Goal: Communication & Community: Share content

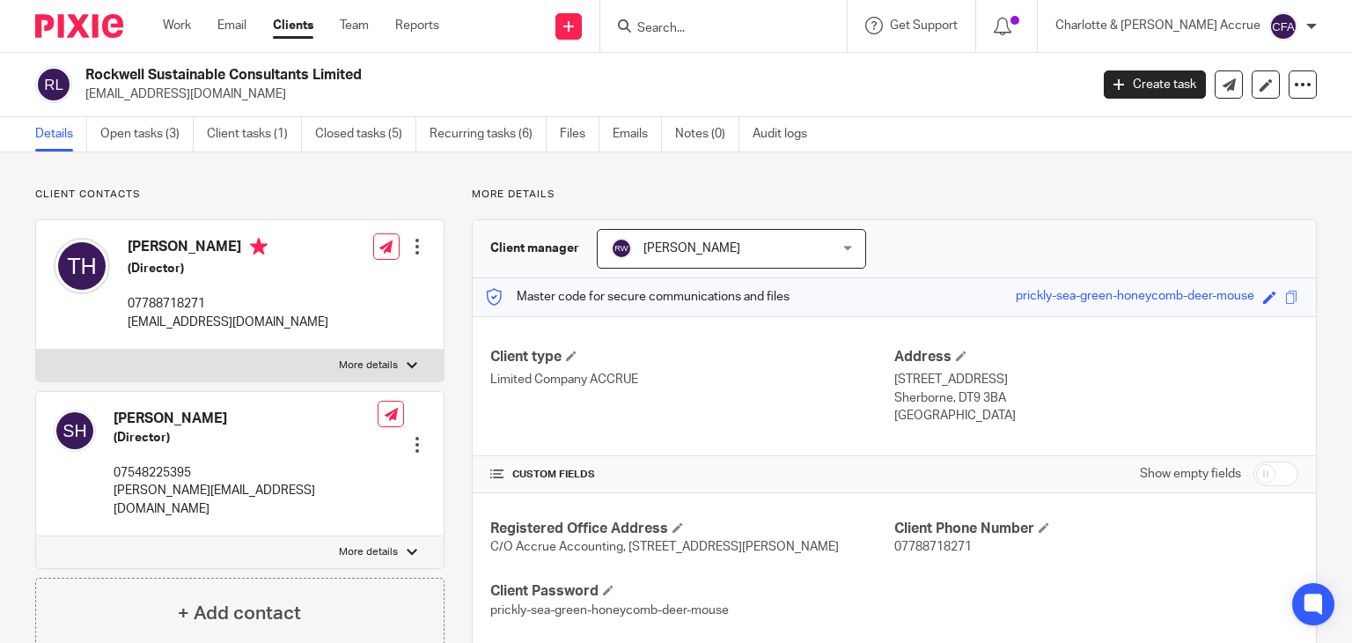
click at [291, 23] on link "Clients" at bounding box center [293, 26] width 40 height 18
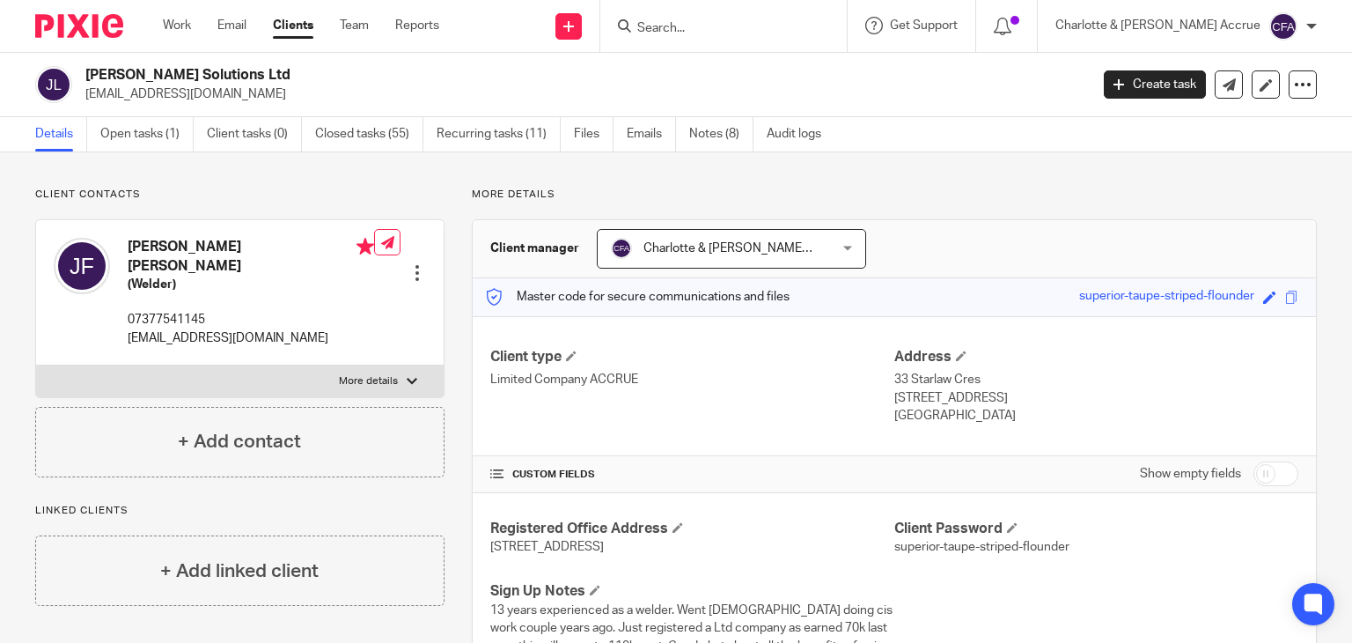
scroll to position [49, 0]
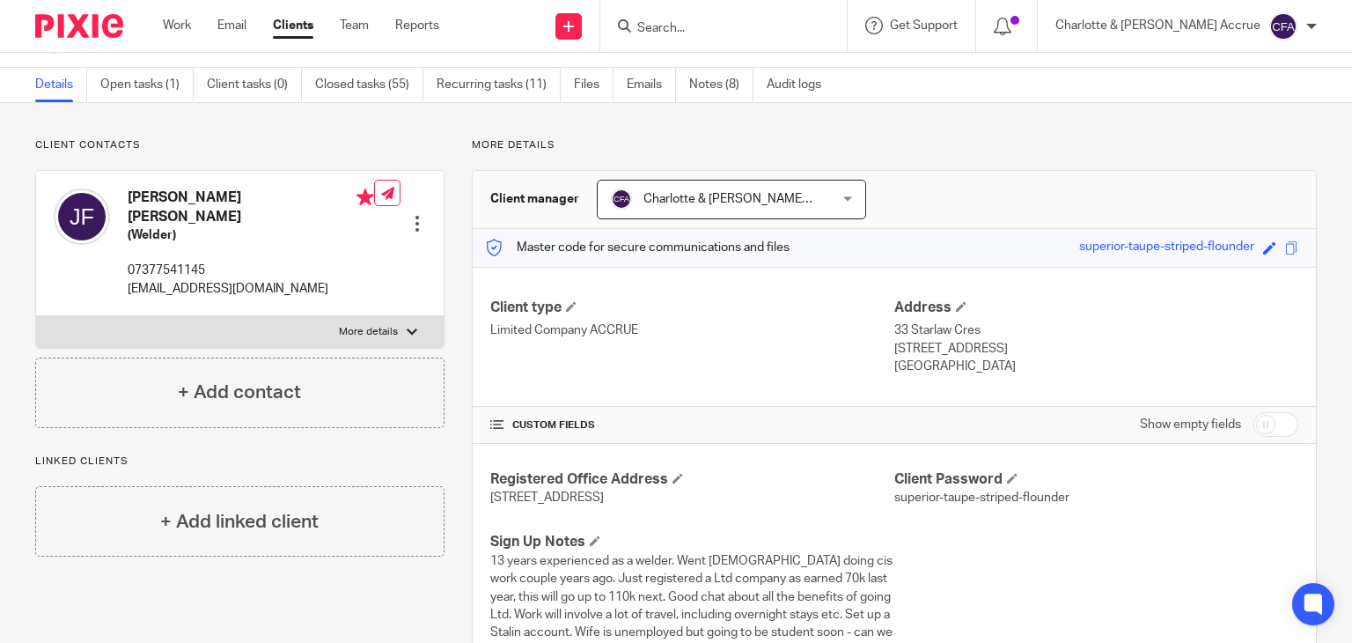
click at [283, 26] on link "Clients" at bounding box center [293, 26] width 40 height 18
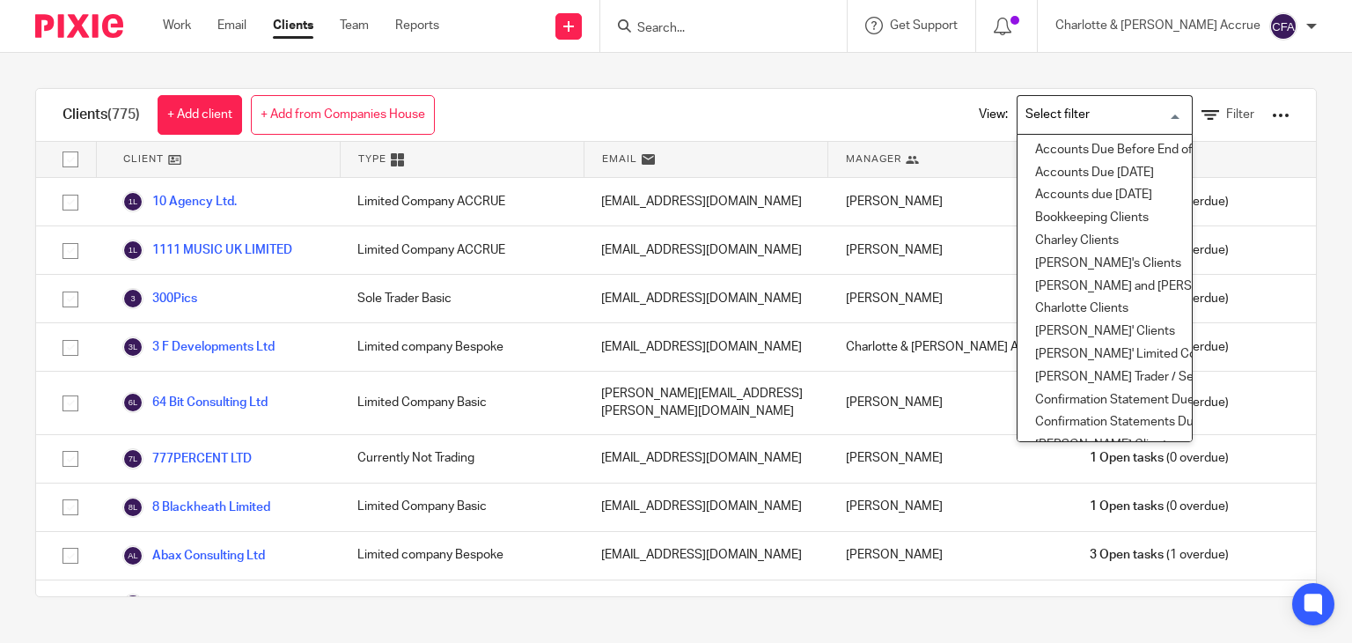
click at [1069, 96] on div "Search for option" at bounding box center [1100, 113] width 166 height 34
click at [1098, 288] on li "[PERSON_NAME] and [PERSON_NAME] Clients" at bounding box center [1104, 286] width 174 height 23
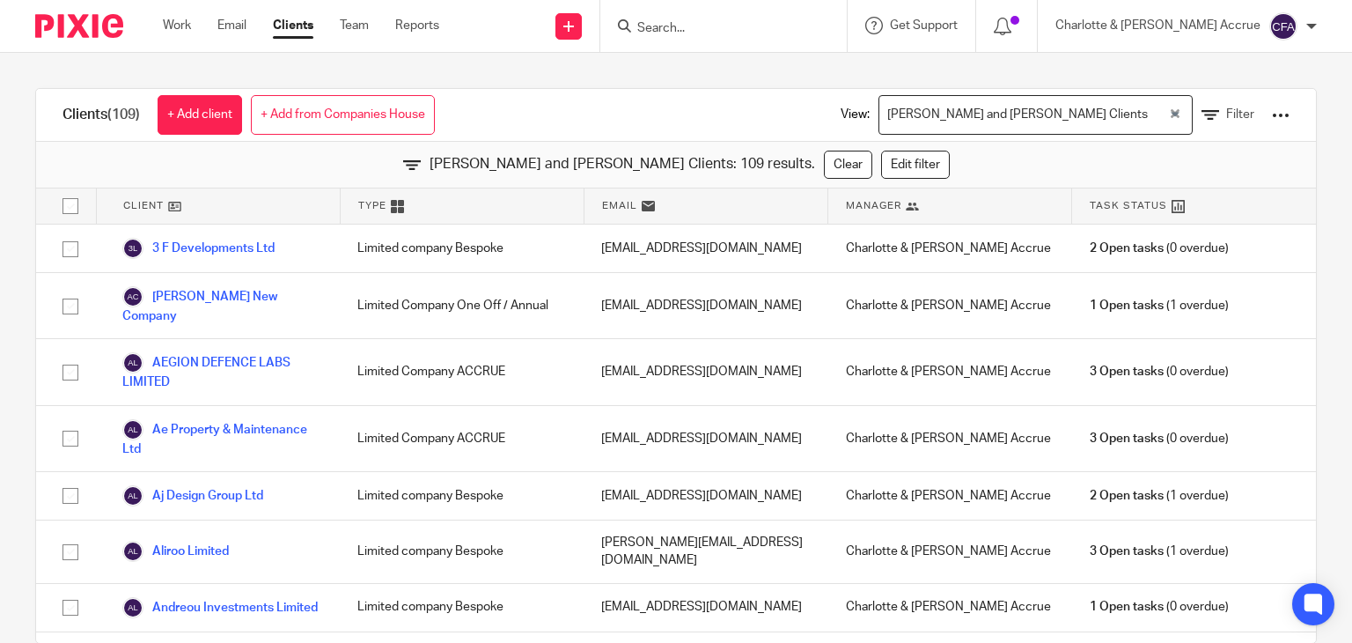
click at [75, 209] on input "checkbox" at bounding box center [70, 205] width 33 height 33
checkbox input "true"
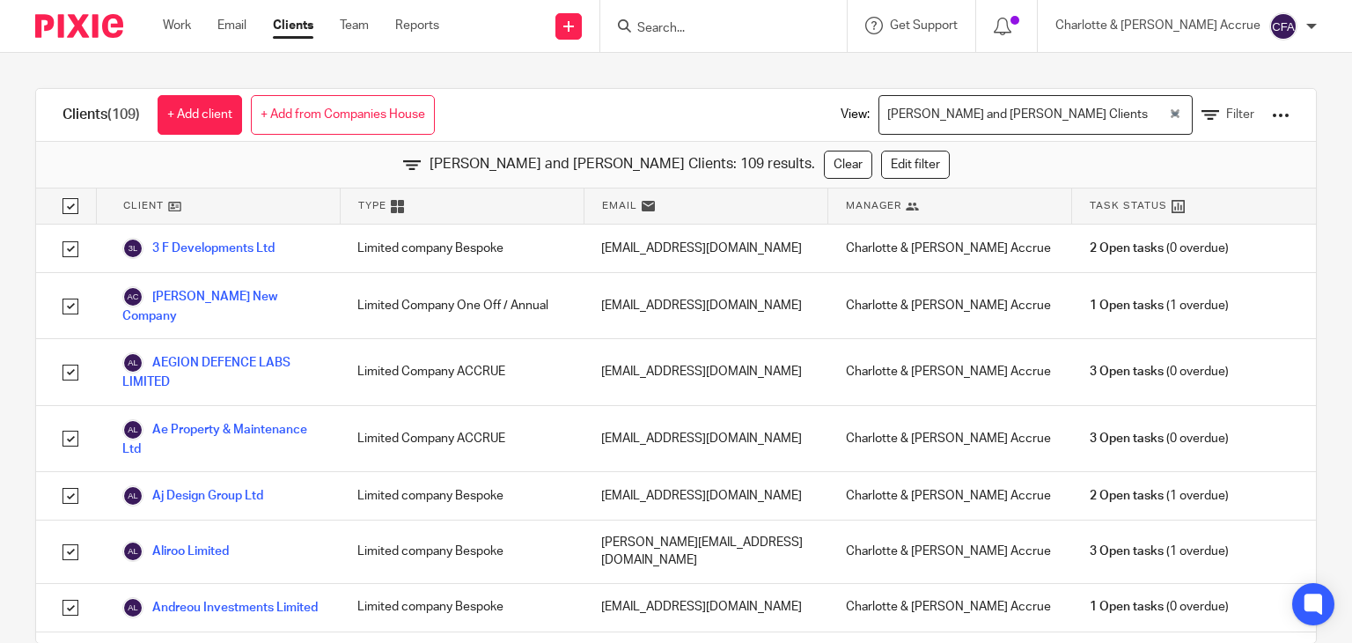
checkbox input "true"
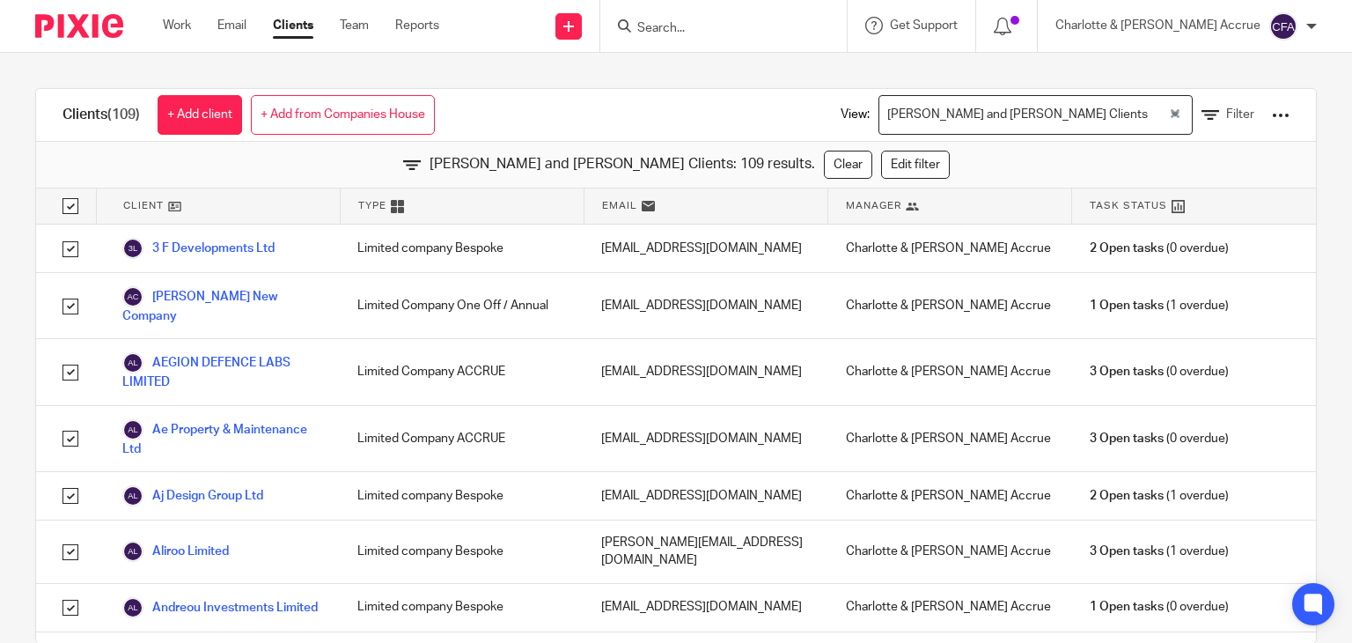
checkbox input "true"
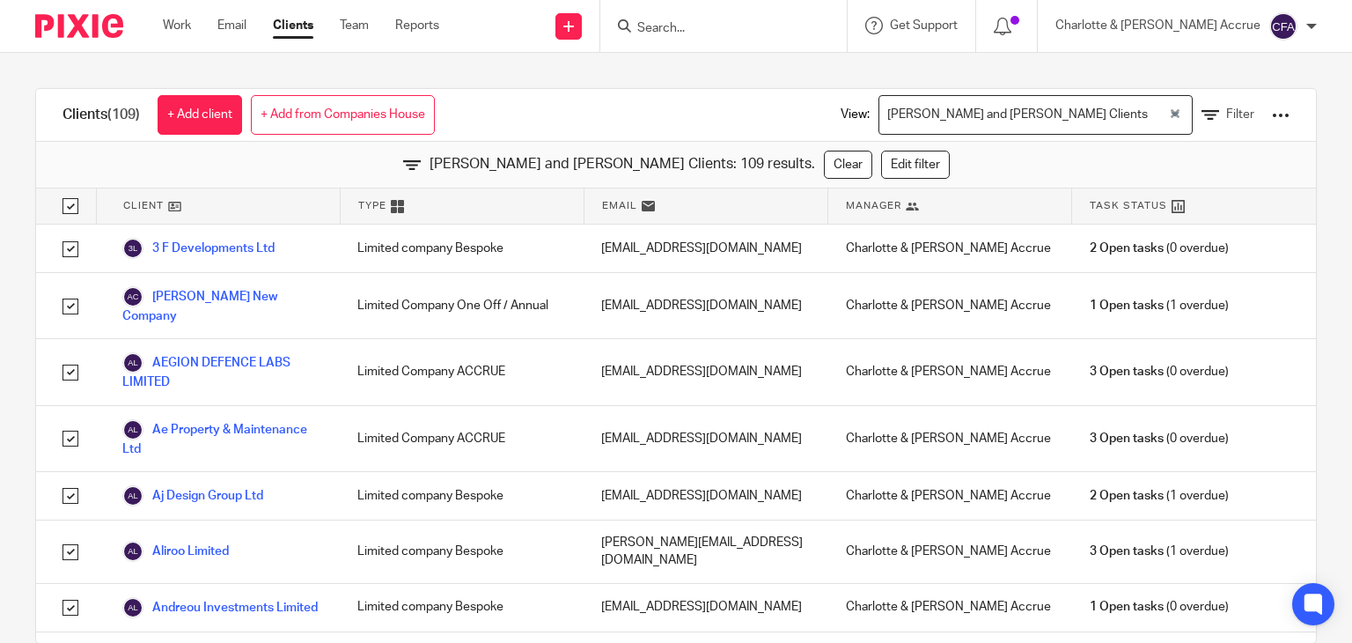
checkbox input "true"
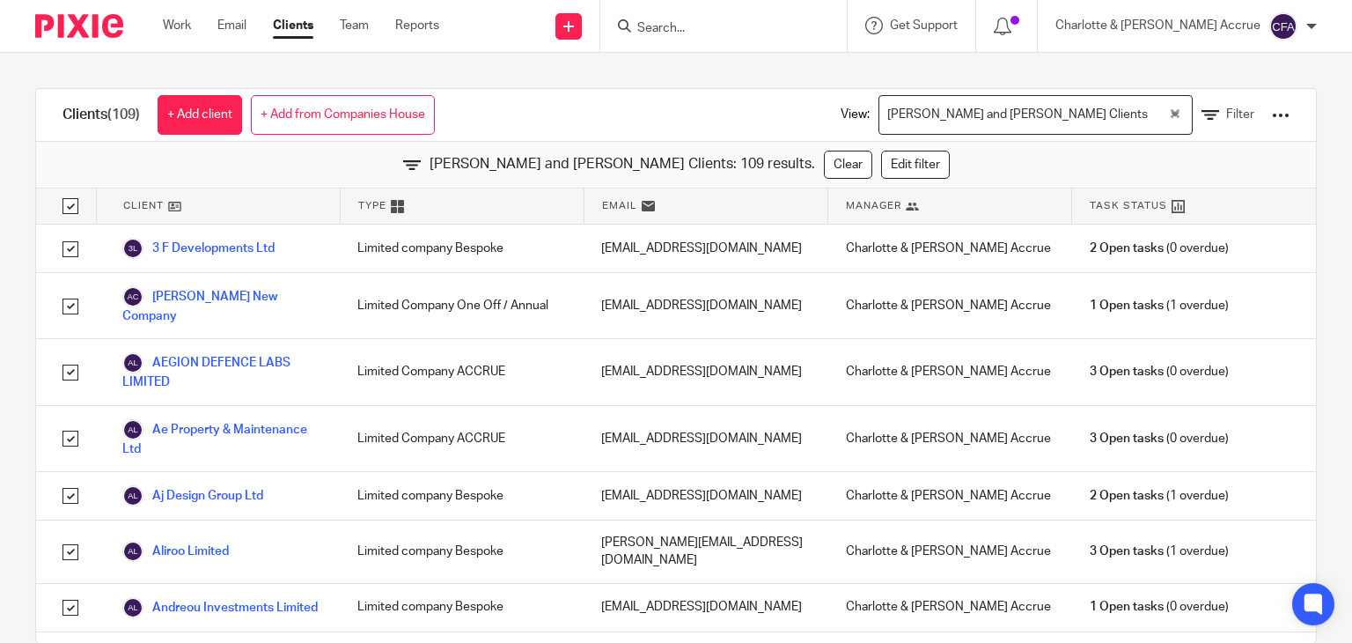
checkbox input "true"
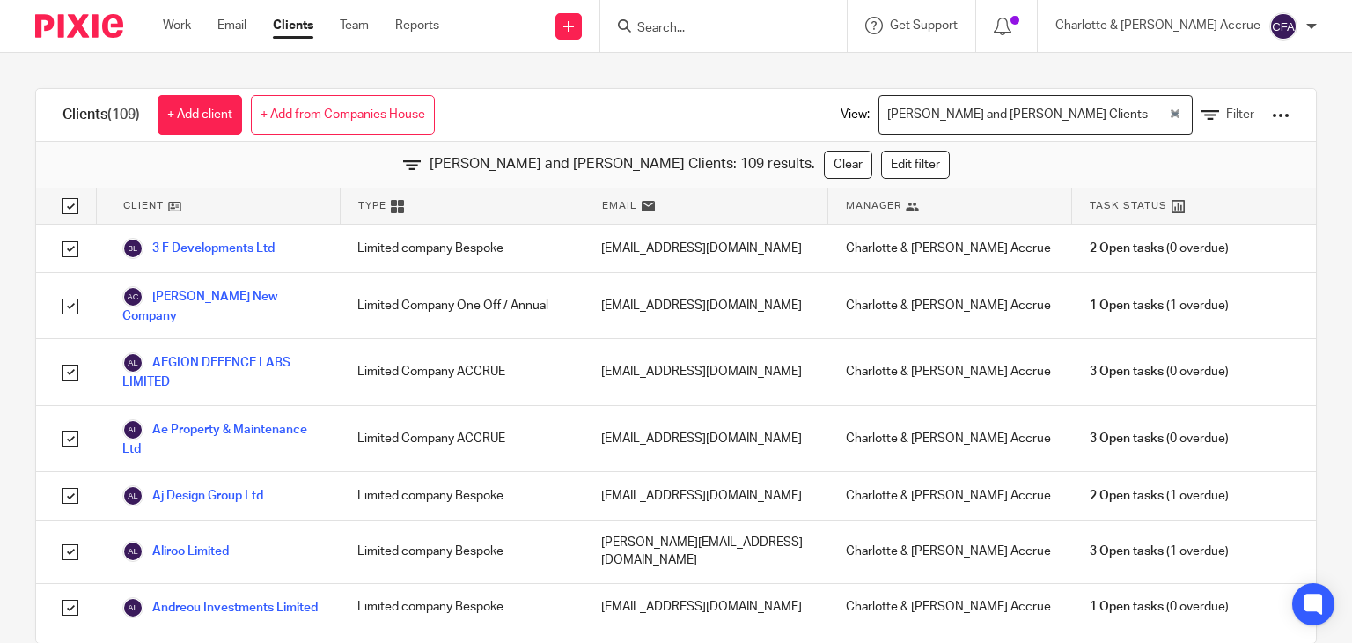
checkbox input "true"
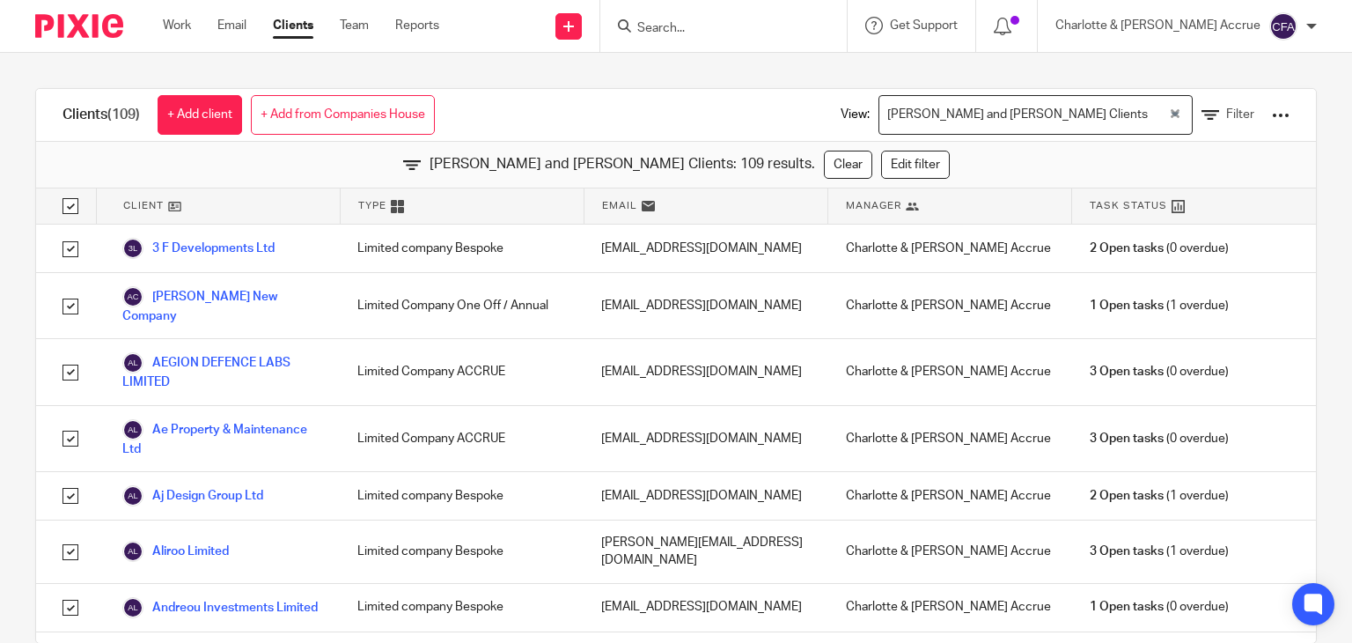
checkbox input "true"
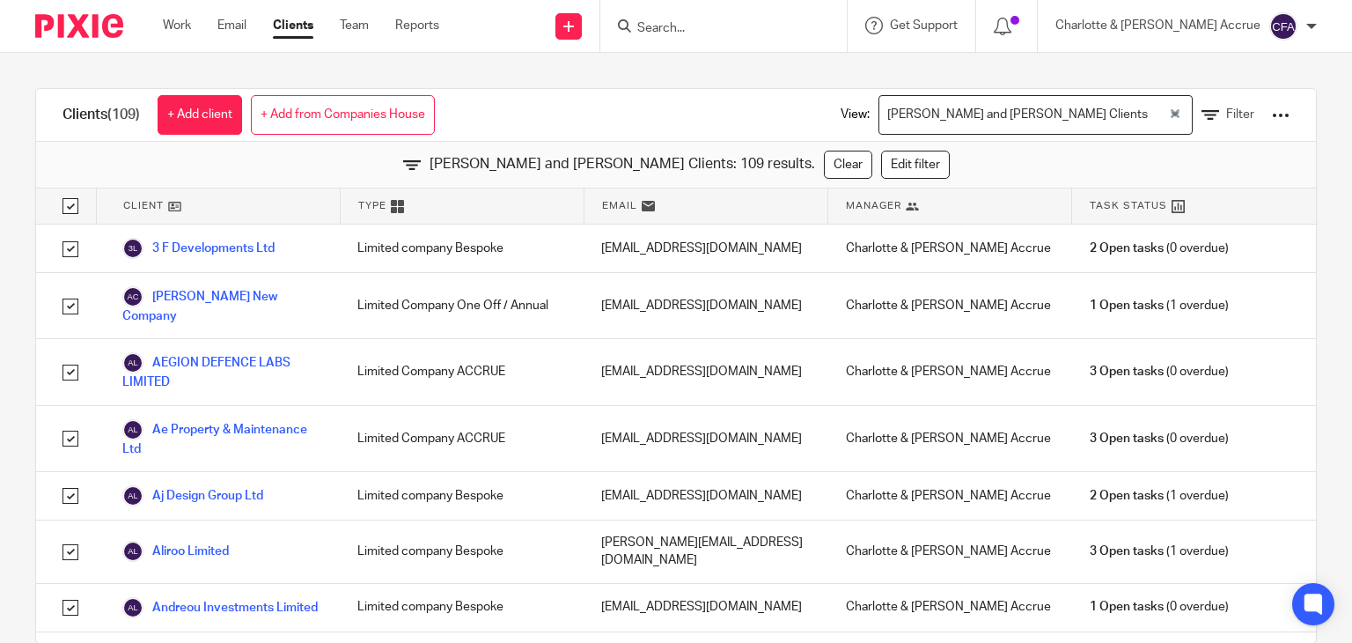
checkbox input "true"
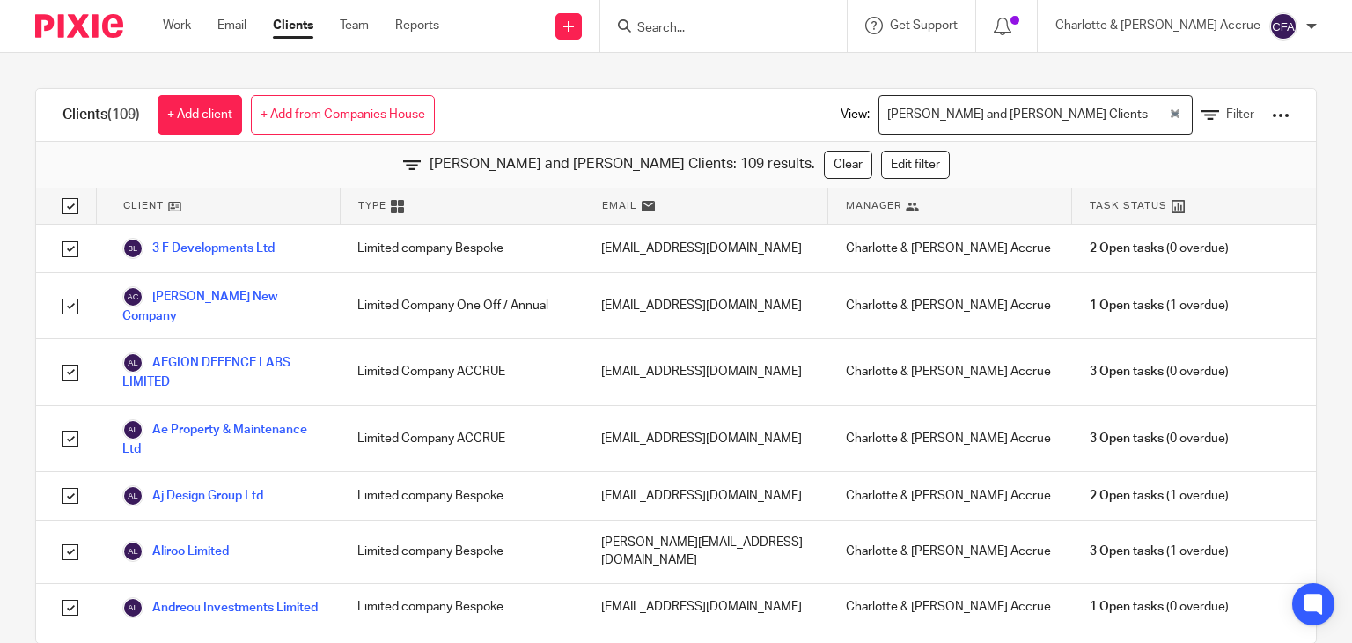
checkbox input "true"
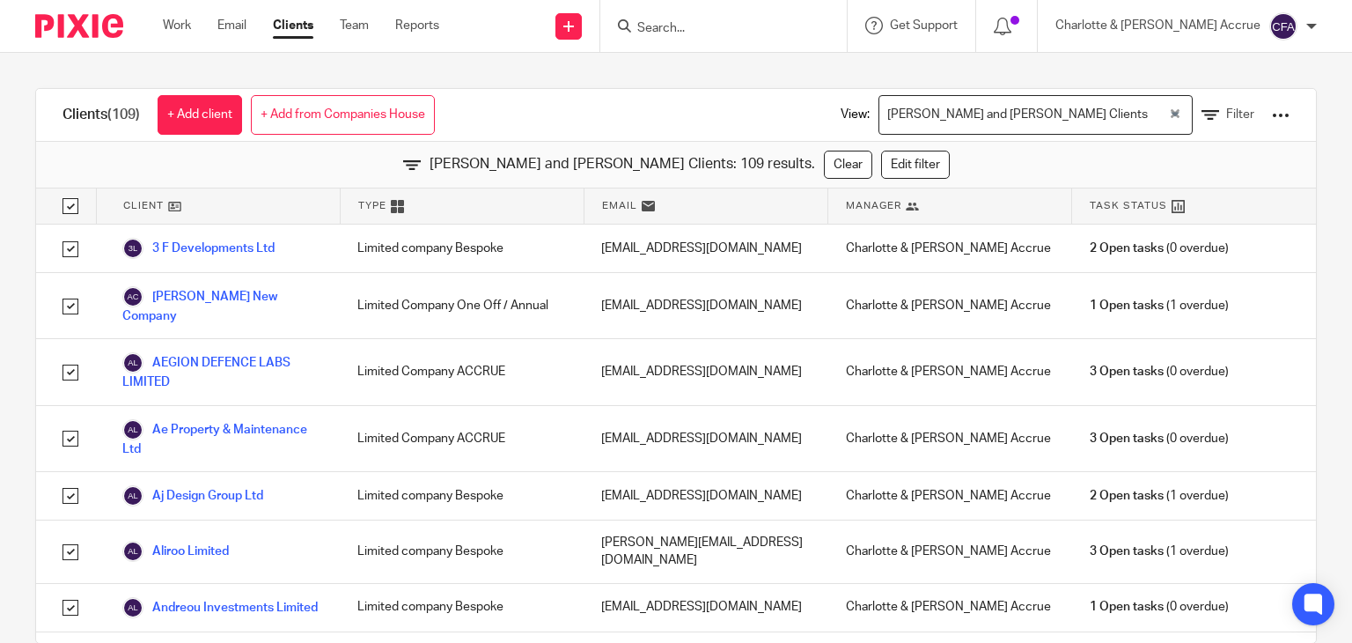
checkbox input "true"
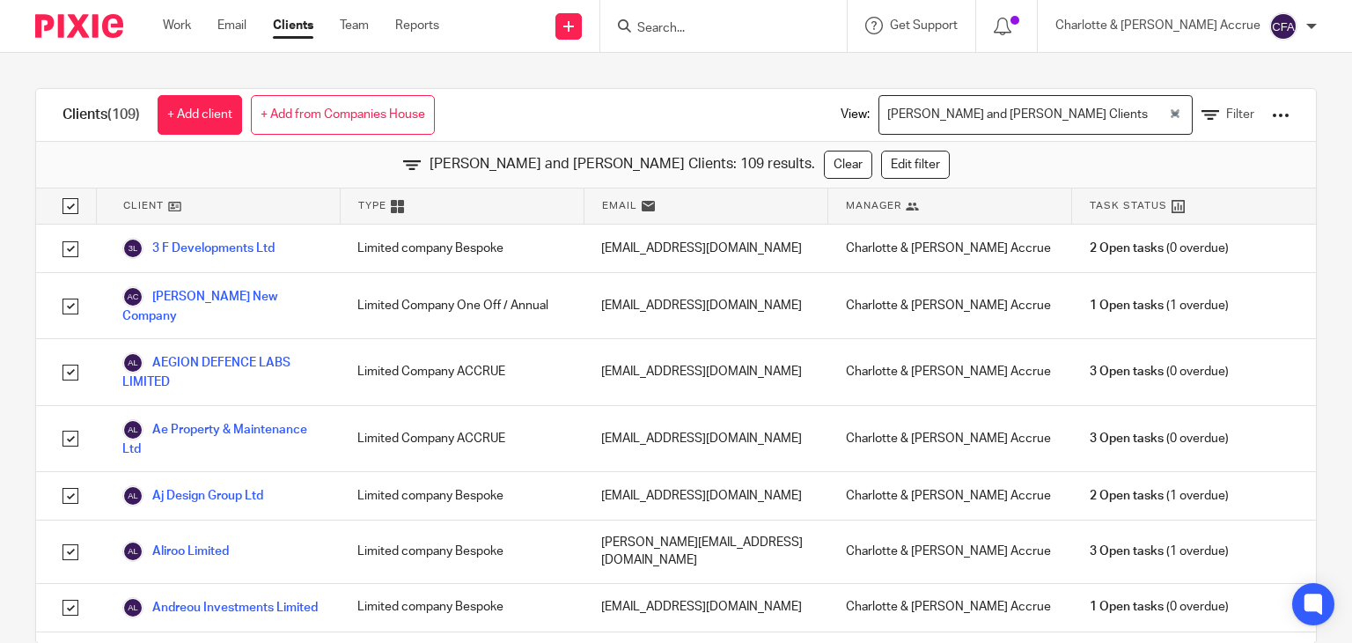
checkbox input "true"
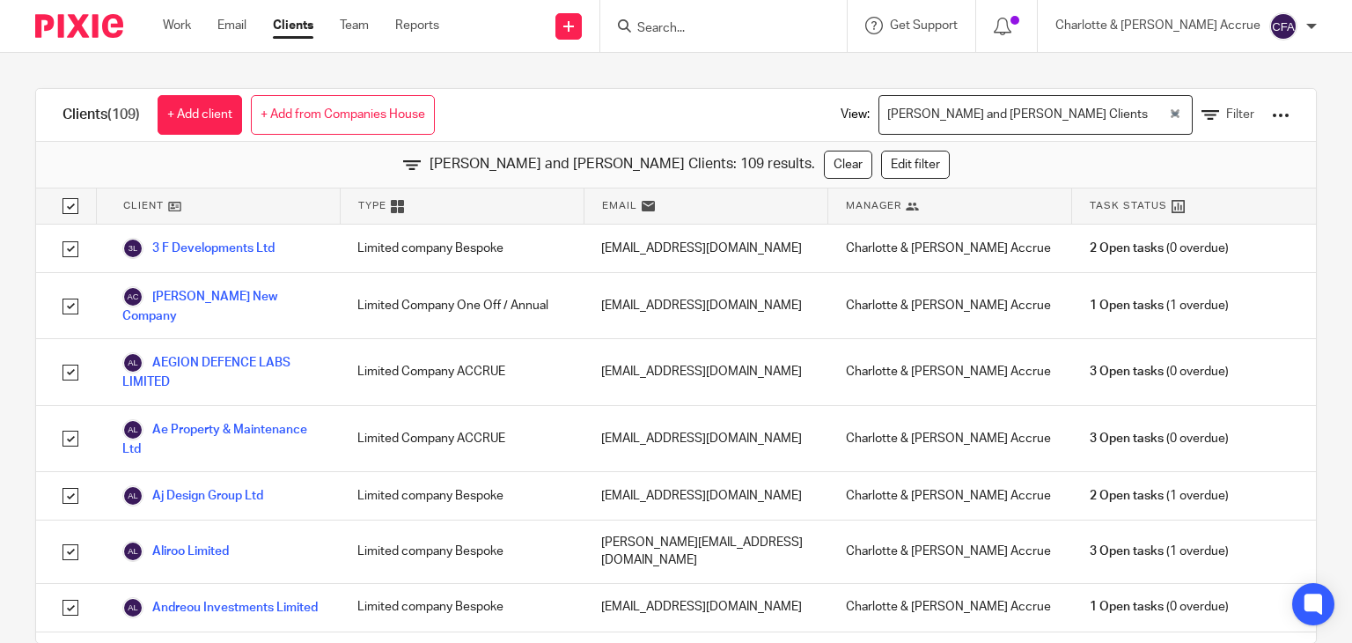
checkbox input "true"
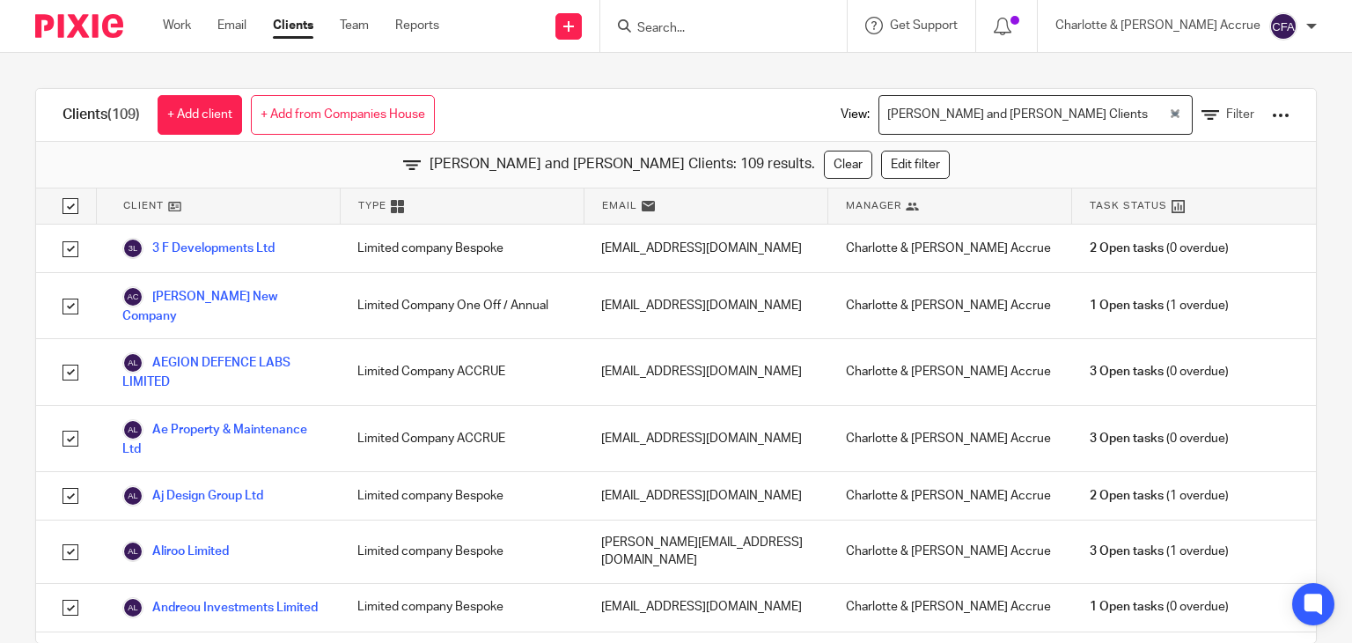
checkbox input "true"
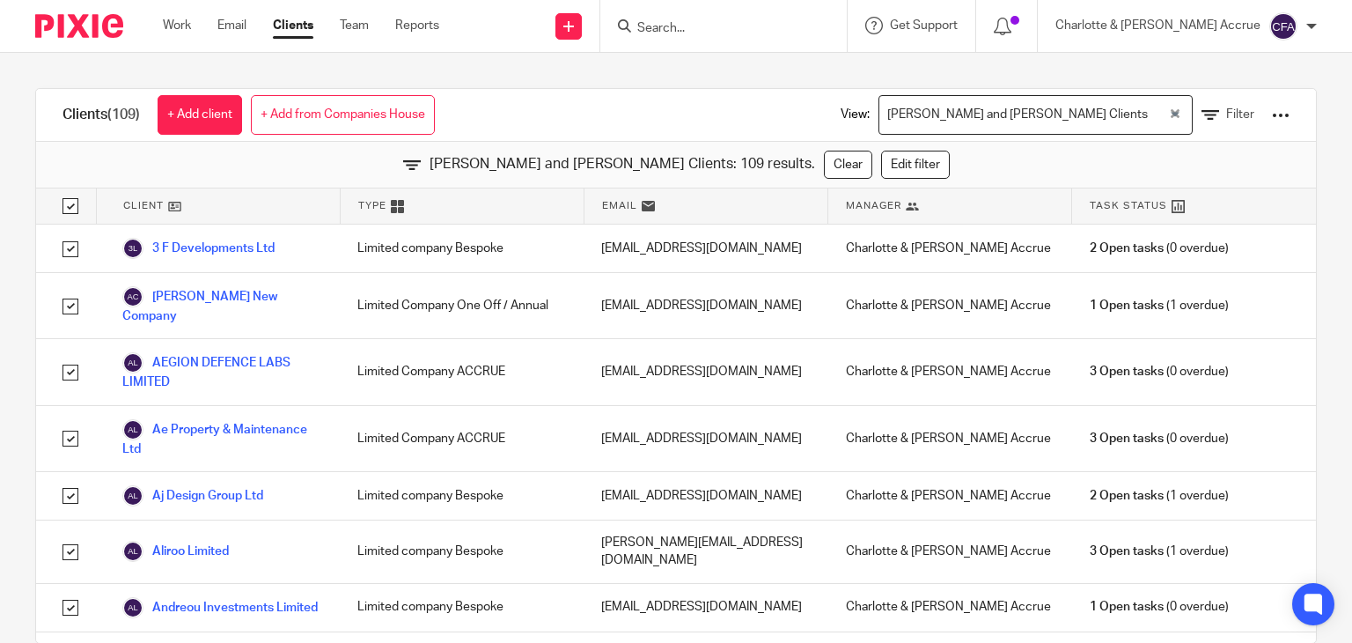
checkbox input "true"
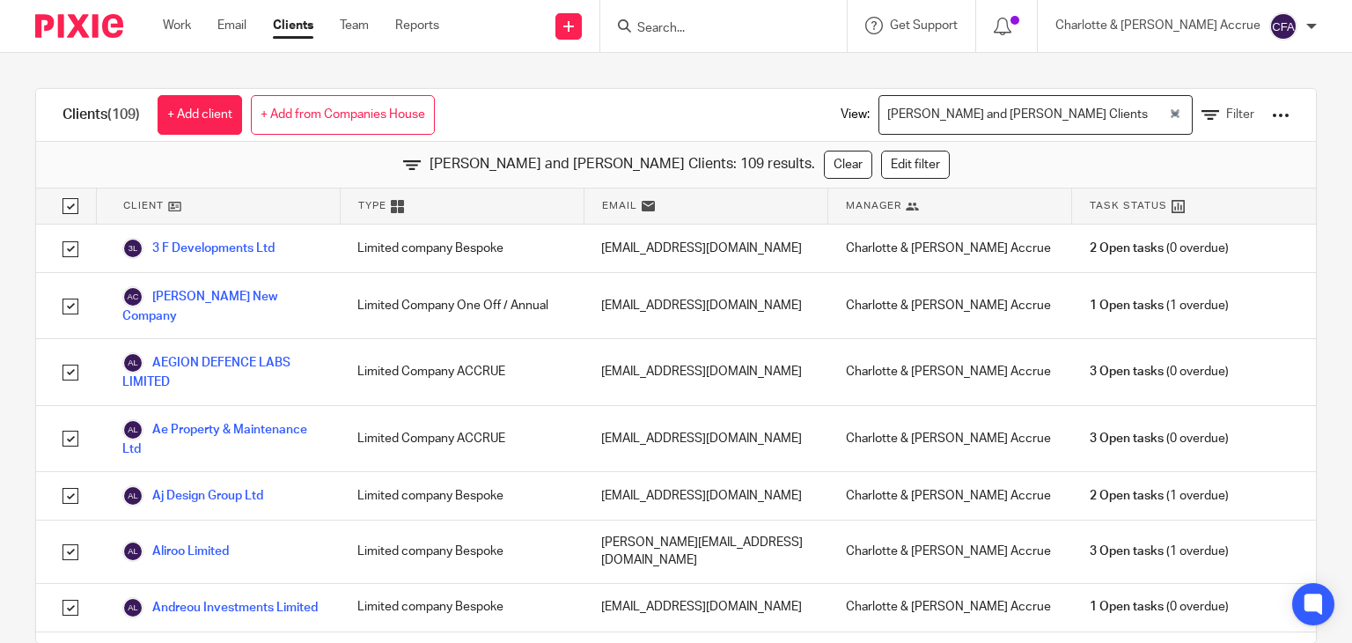
checkbox input "true"
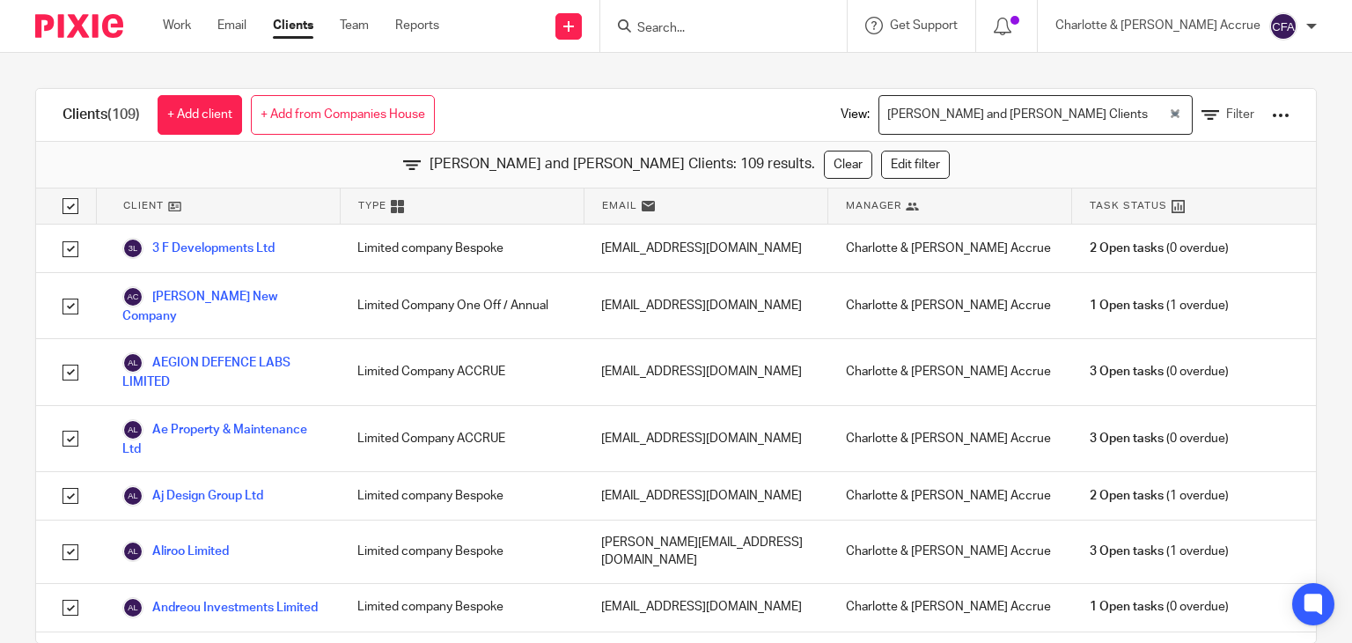
checkbox input "true"
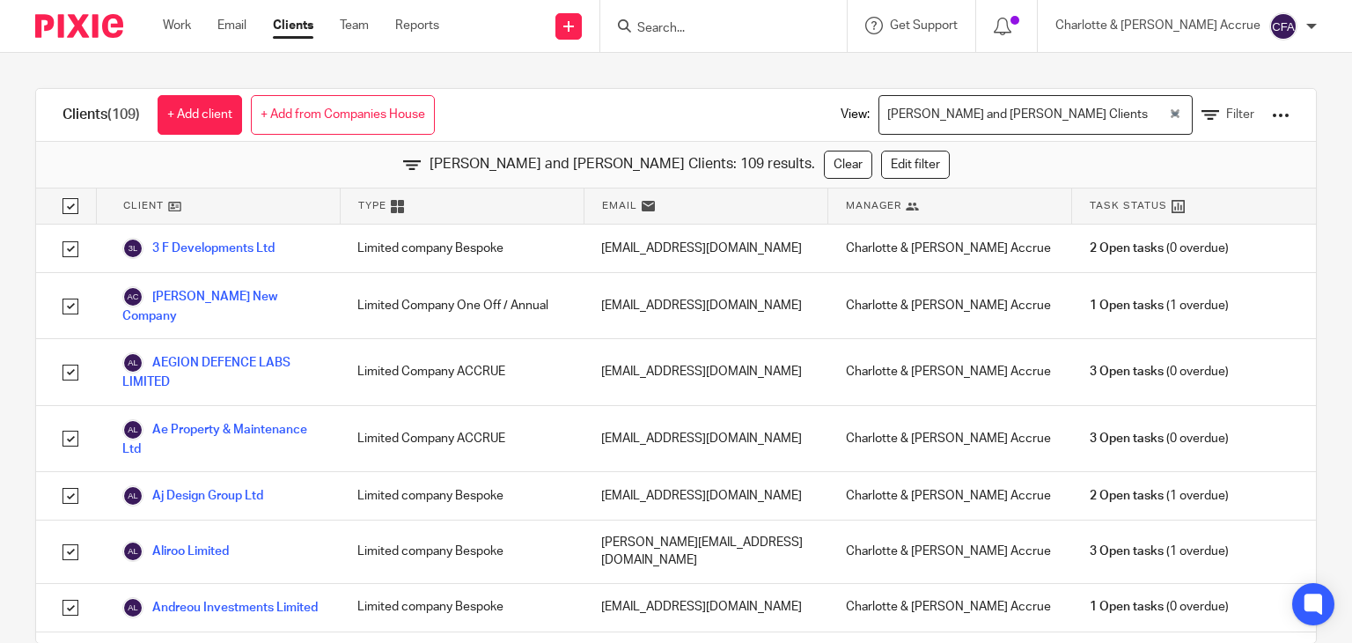
checkbox input "true"
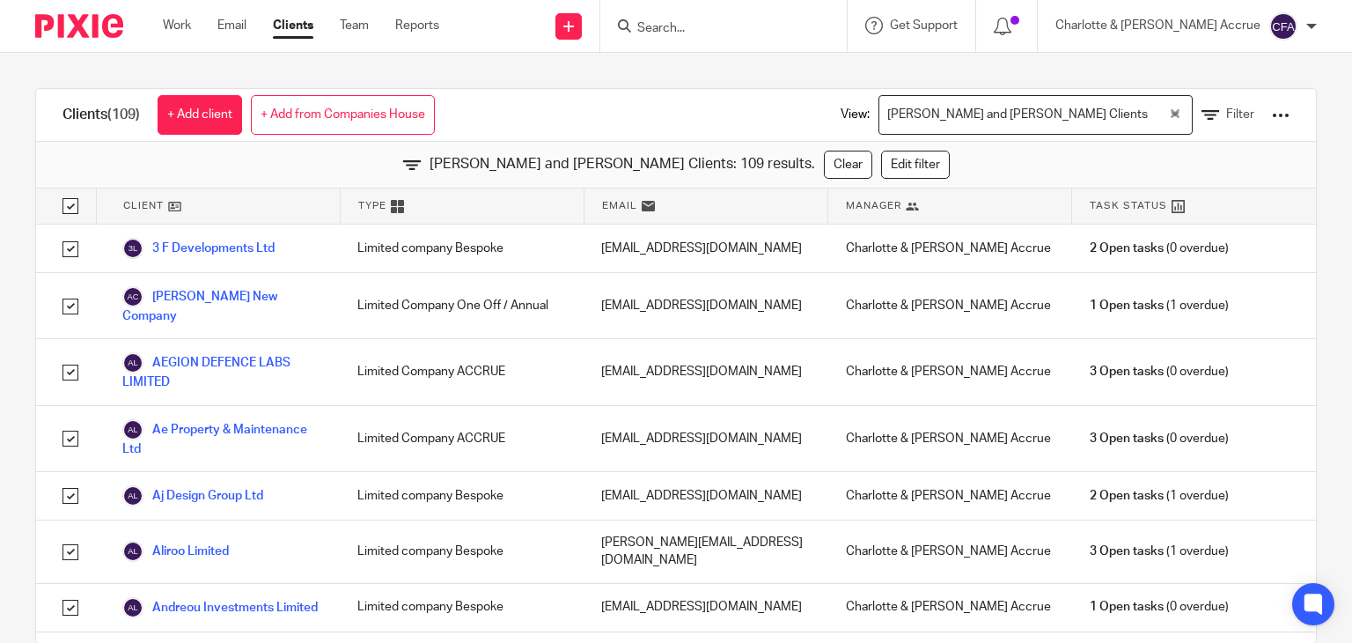
checkbox input "true"
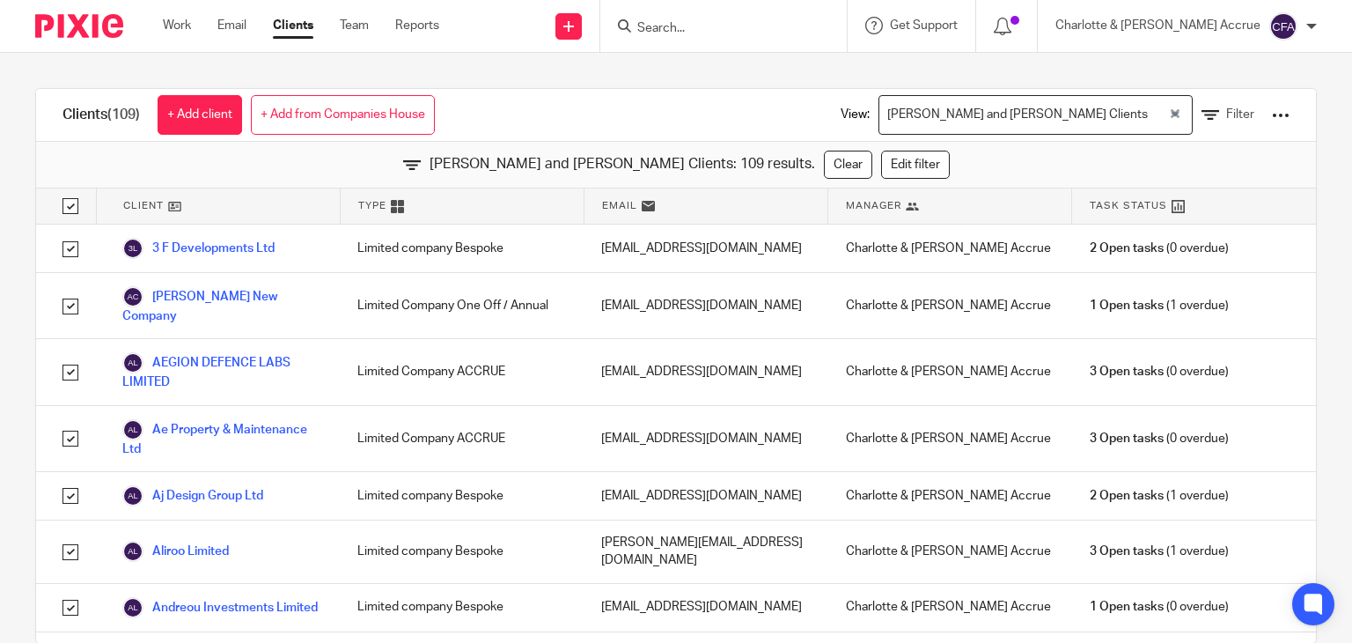
checkbox input "true"
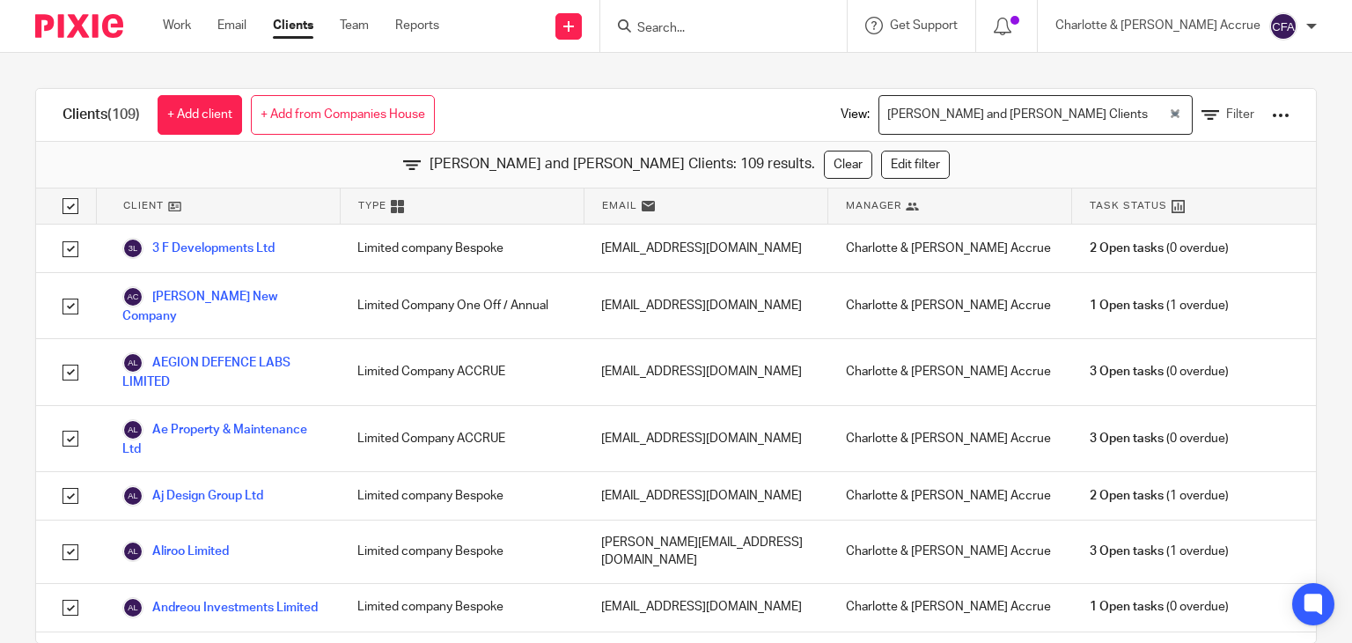
checkbox input "true"
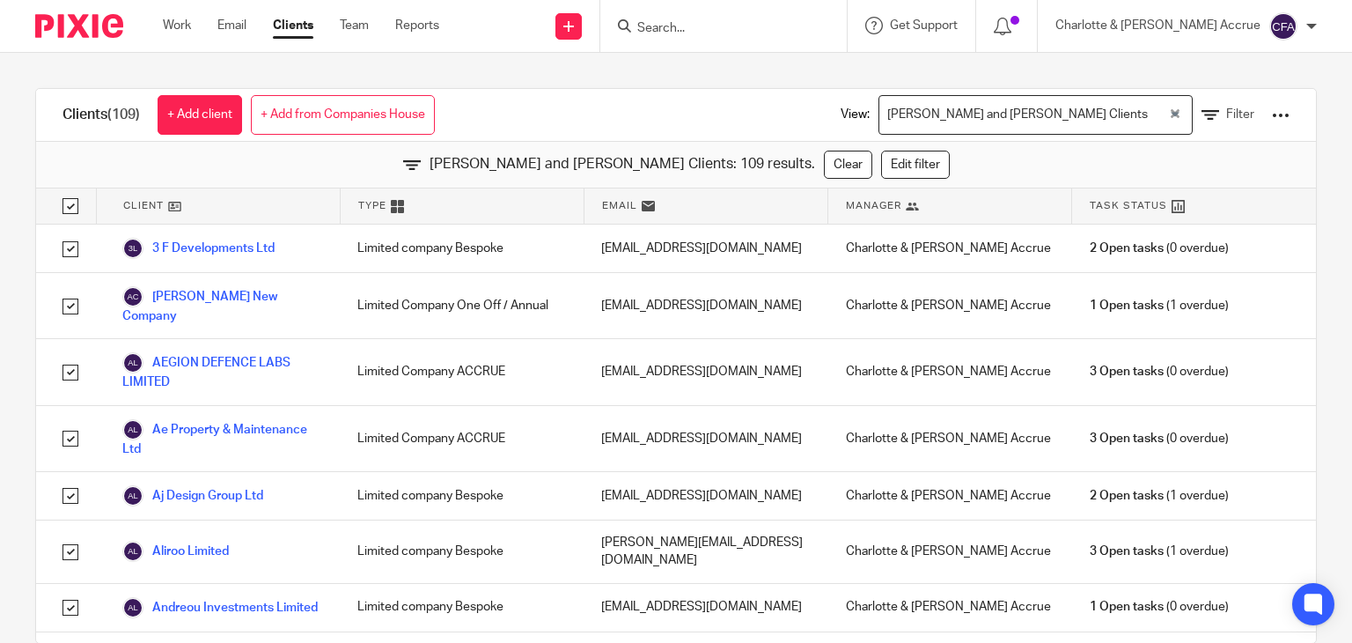
checkbox input "true"
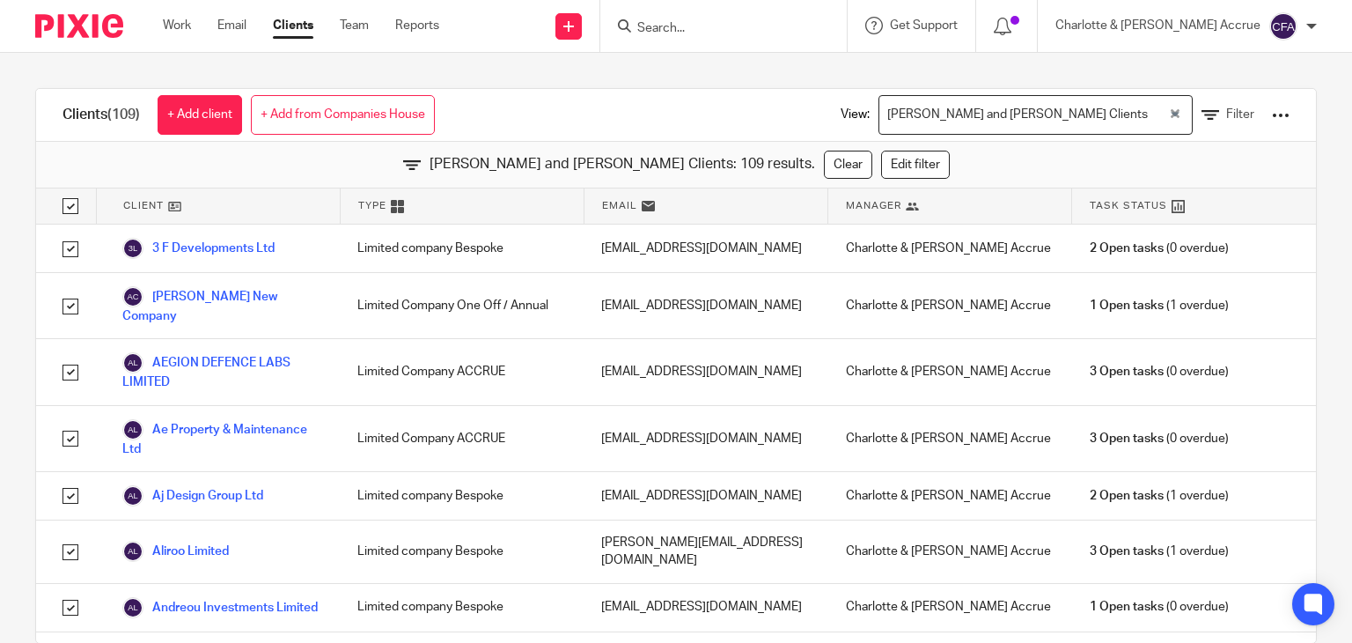
checkbox input "true"
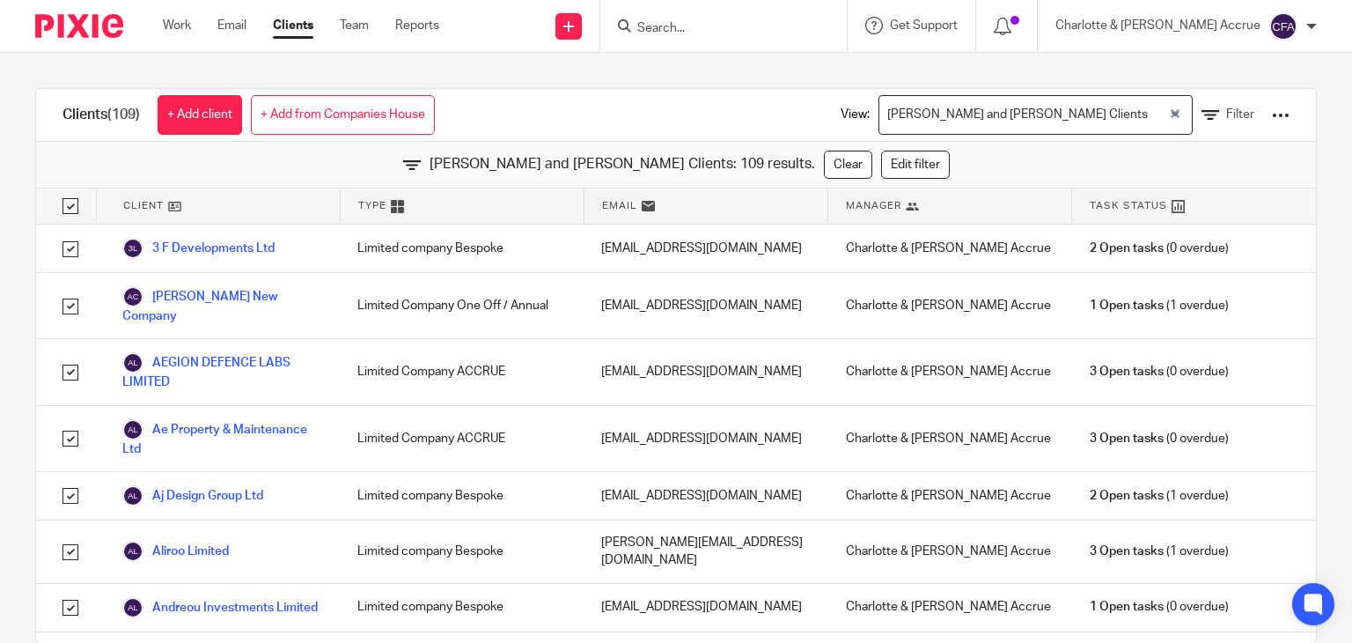
checkbox input "true"
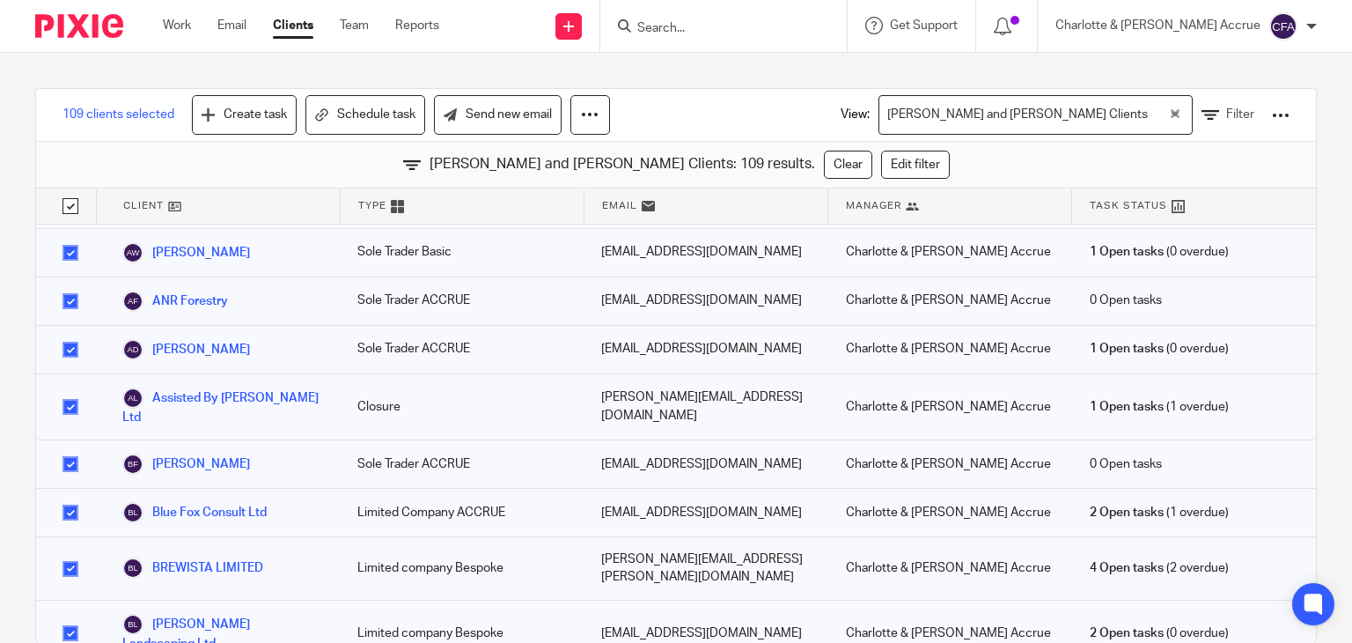
scroll to position [393, 0]
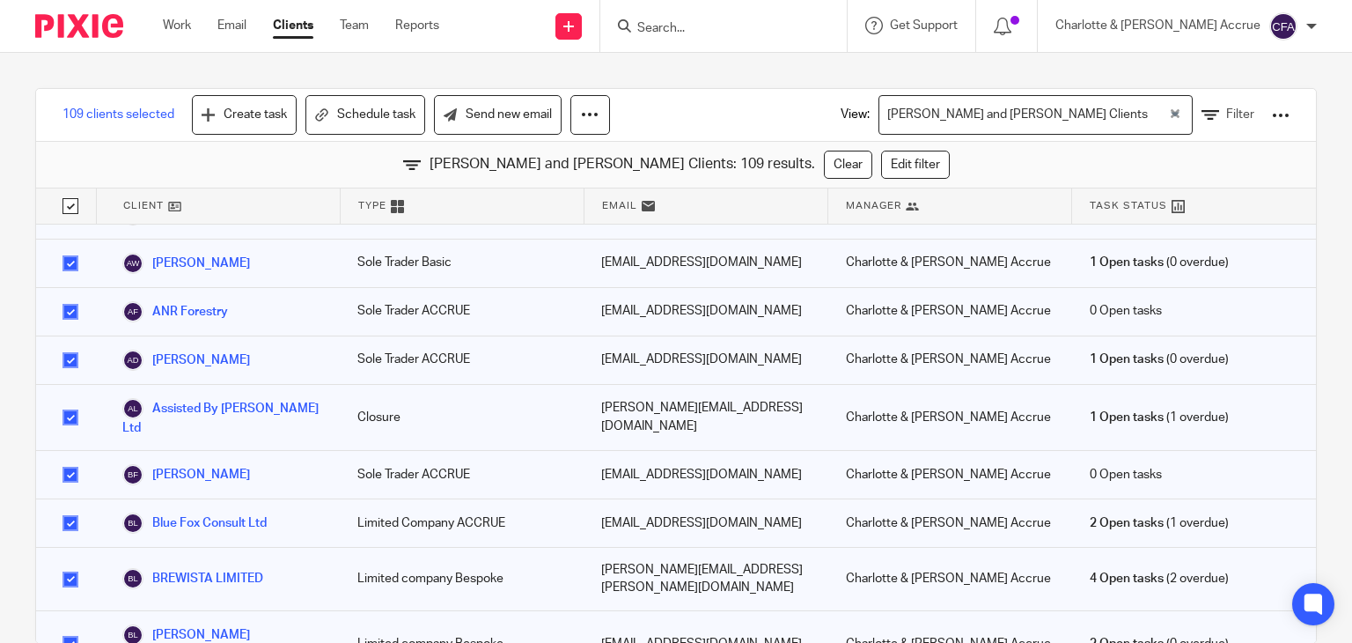
click at [69, 407] on input "checkbox" at bounding box center [70, 416] width 33 height 33
checkbox input "false"
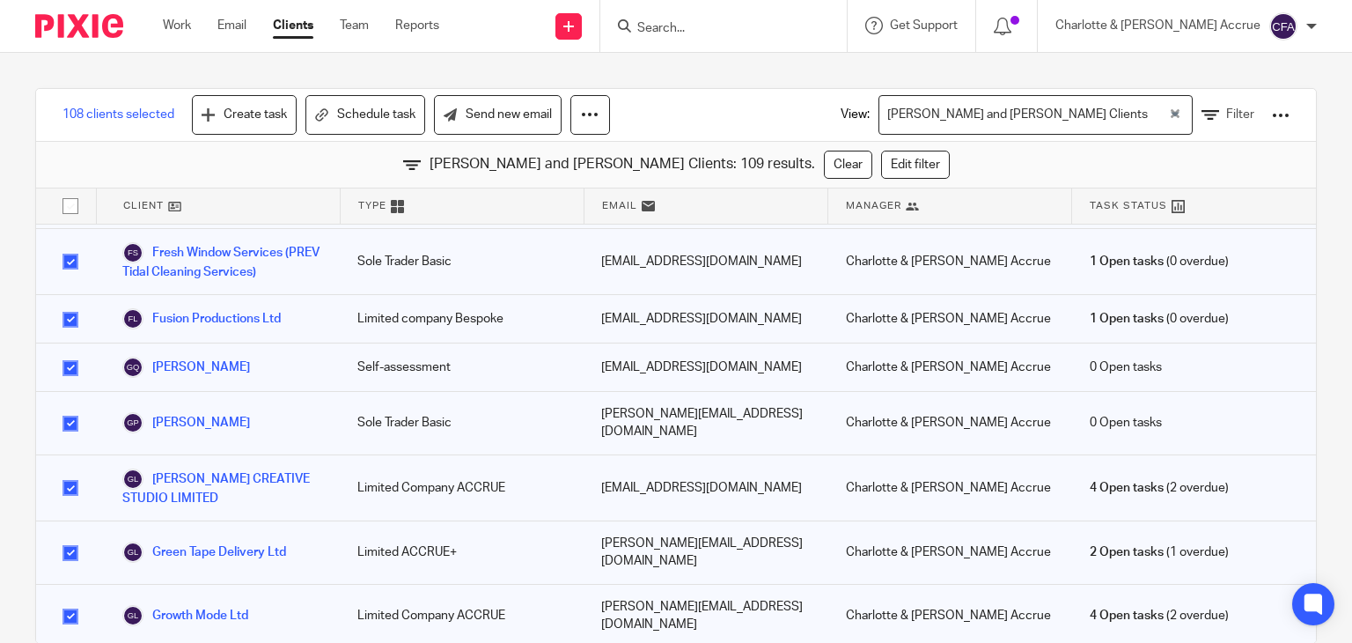
scroll to position [2284, 0]
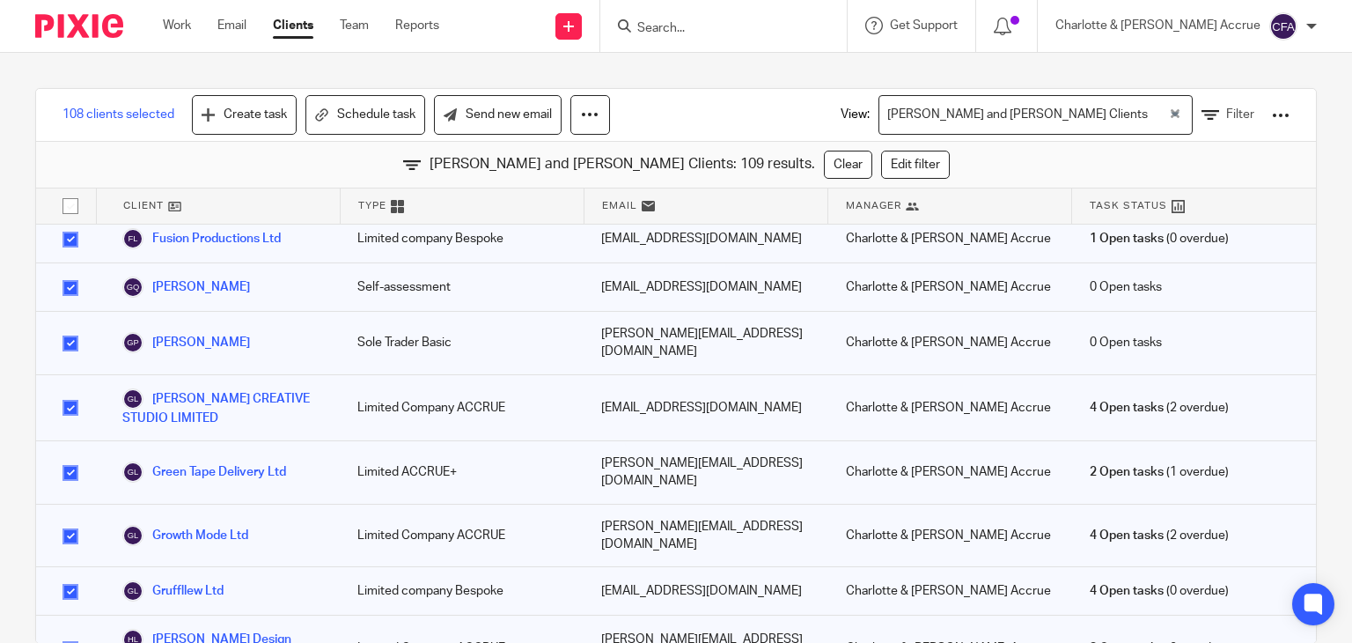
click at [74, 519] on input "checkbox" at bounding box center [70, 535] width 33 height 33
checkbox input "false"
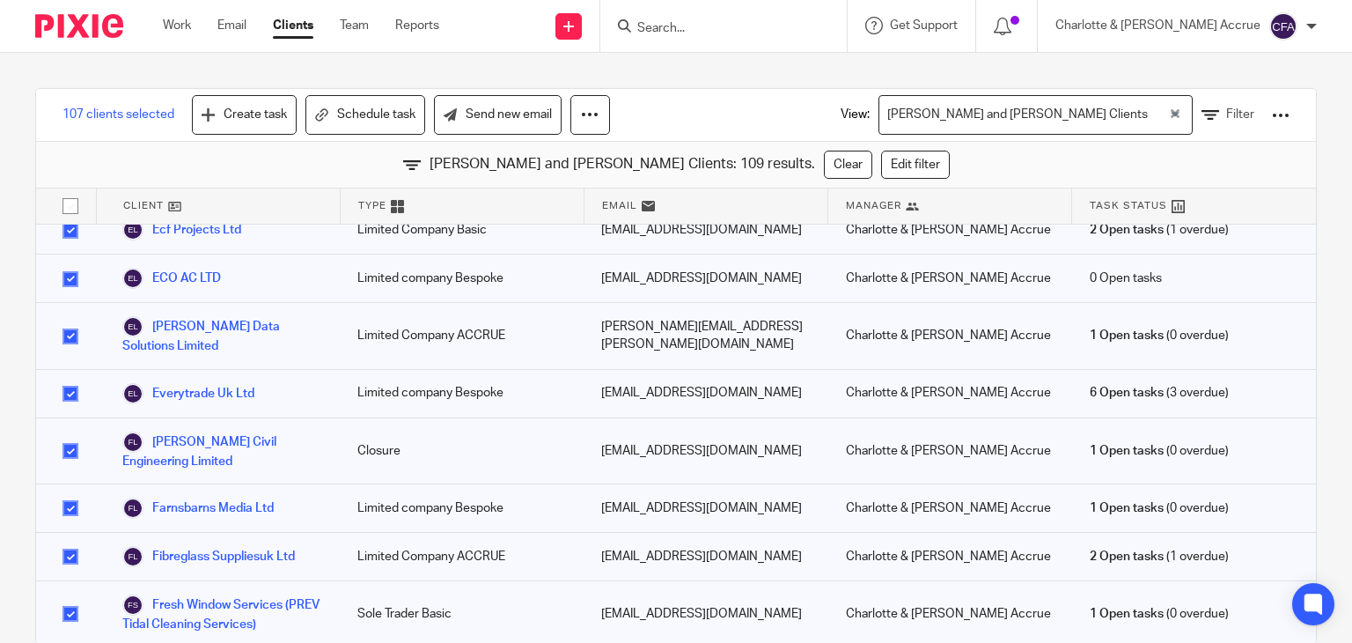
scroll to position [1850, 0]
click at [70, 436] on input "checkbox" at bounding box center [70, 452] width 33 height 33
checkbox input "false"
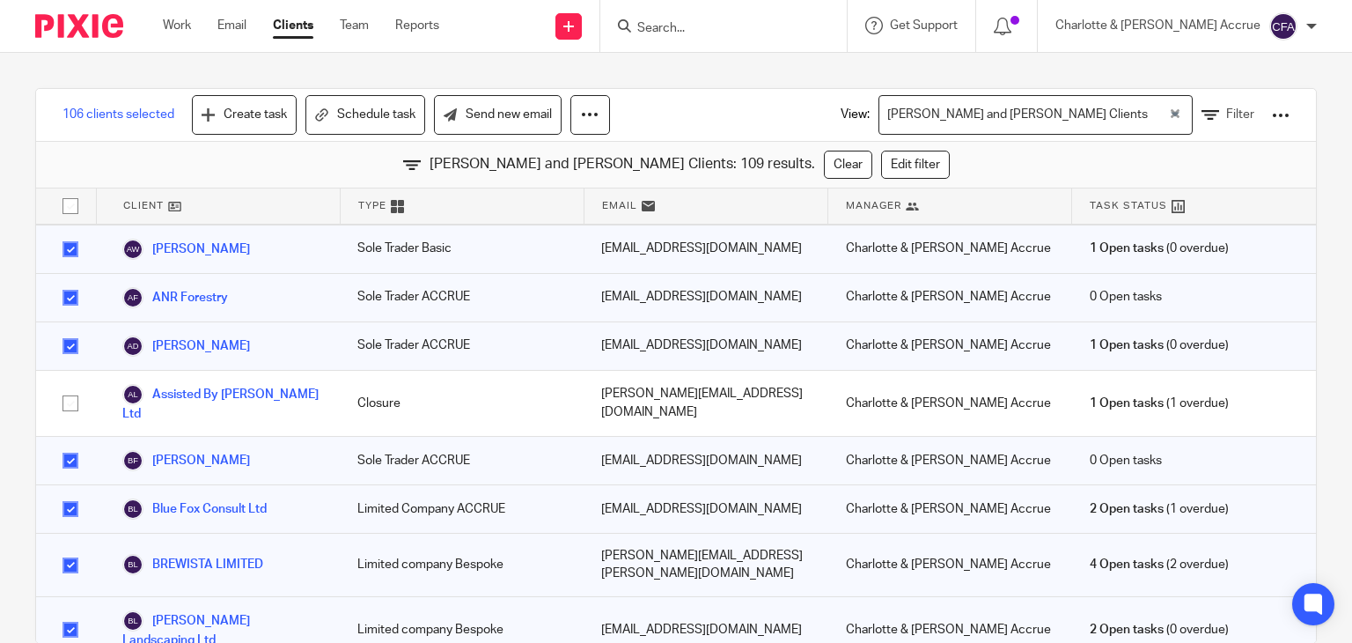
scroll to position [417, 0]
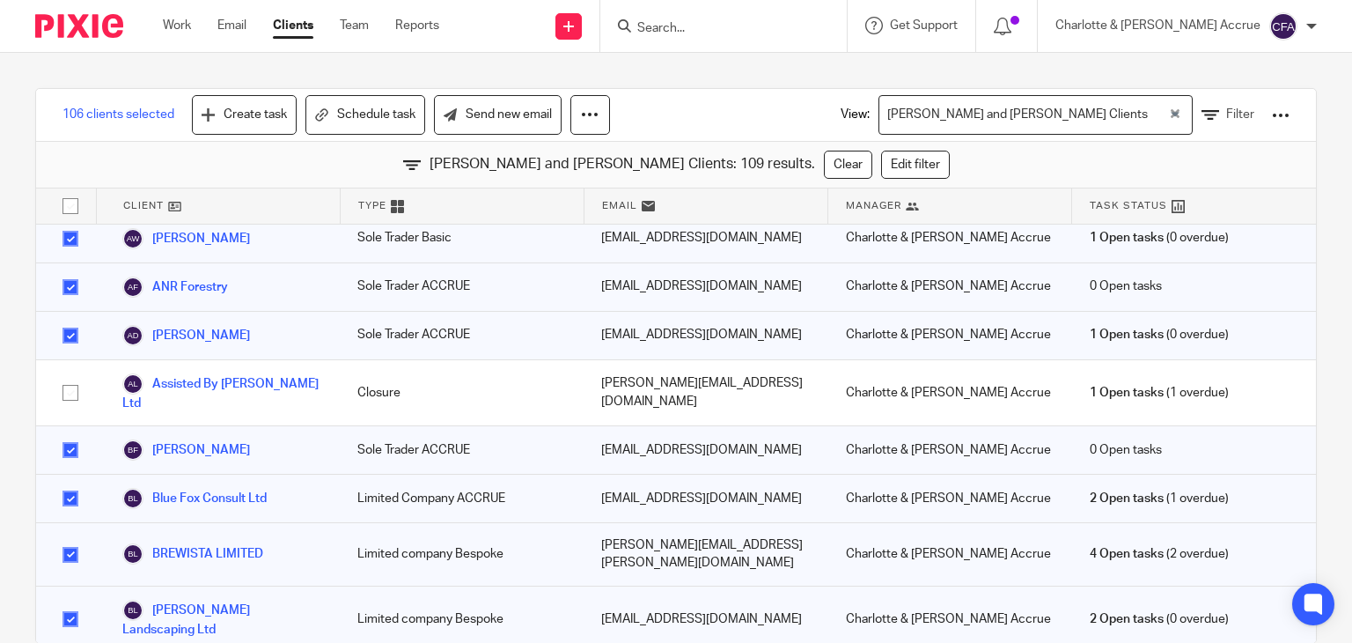
click at [74, 433] on input "checkbox" at bounding box center [70, 449] width 33 height 33
checkbox input "false"
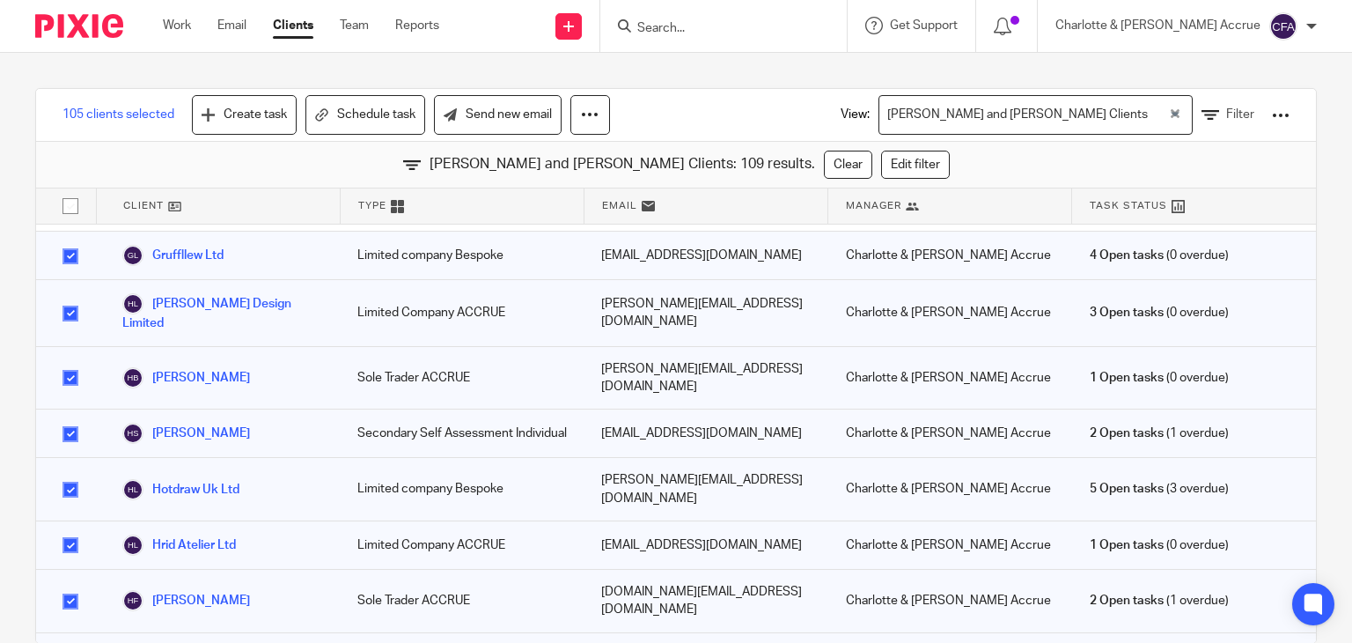
scroll to position [2640, 0]
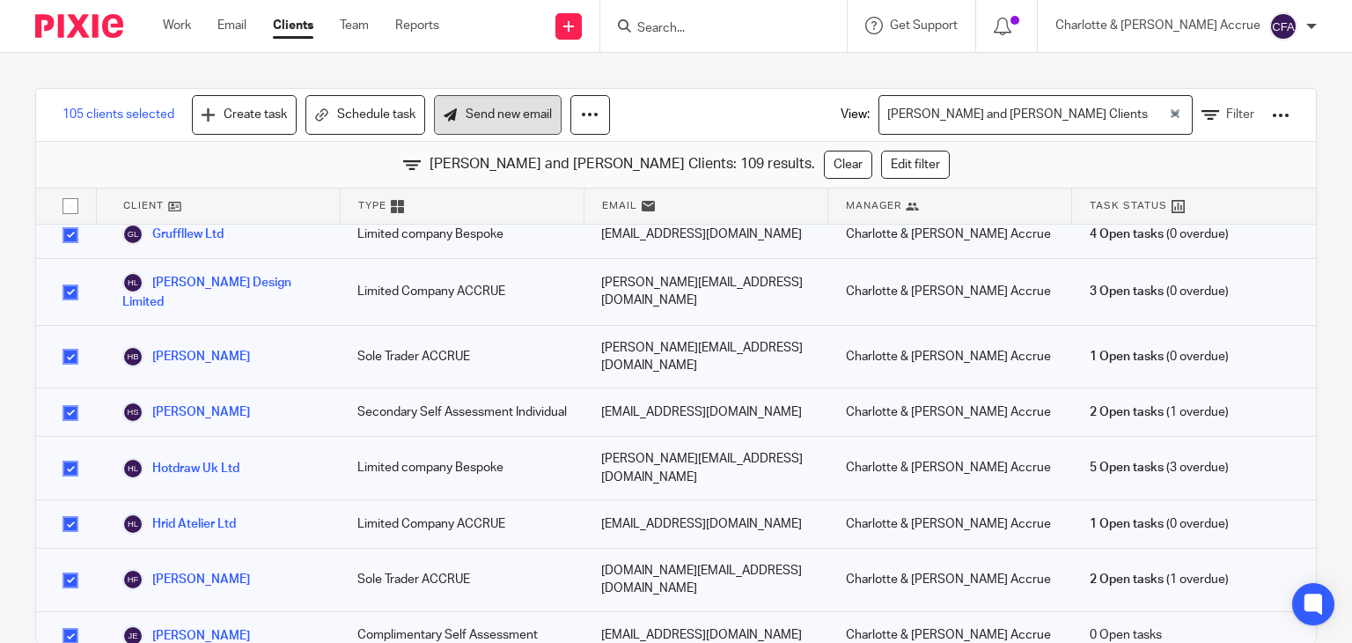
click at [445, 124] on link "Send new email" at bounding box center [498, 115] width 128 height 40
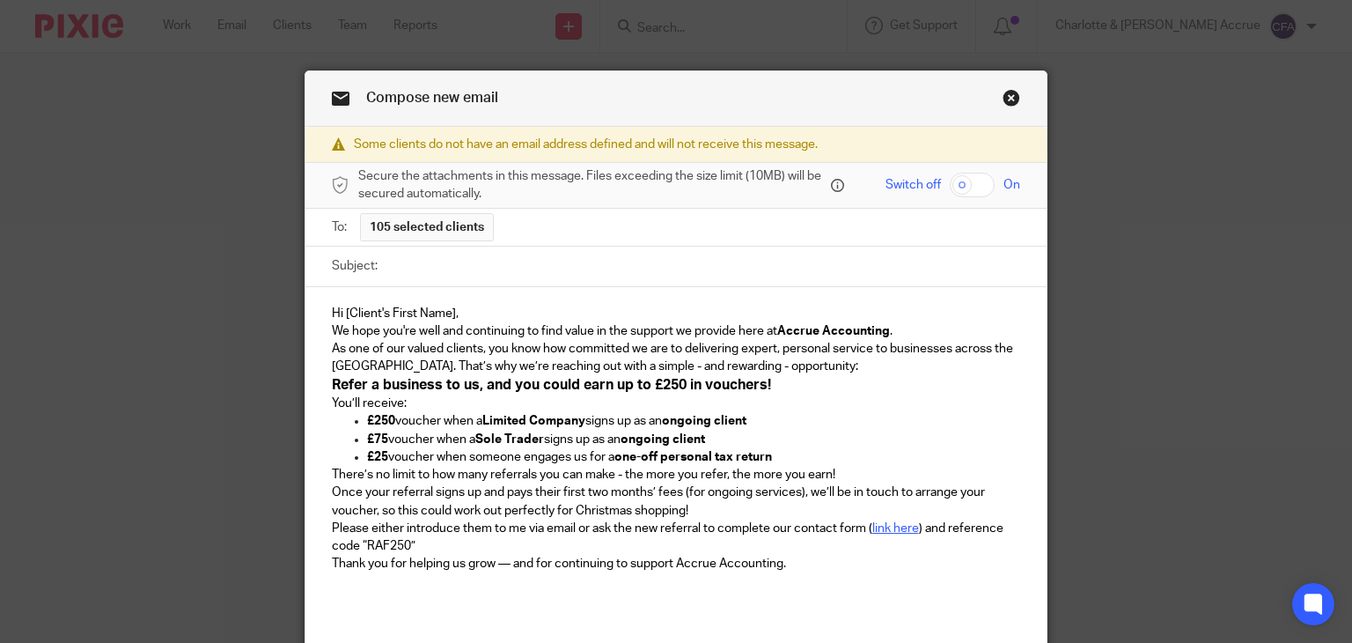
click at [900, 332] on p "We hope you're well and continuing to find value in the support we provide here…" at bounding box center [676, 331] width 689 height 18
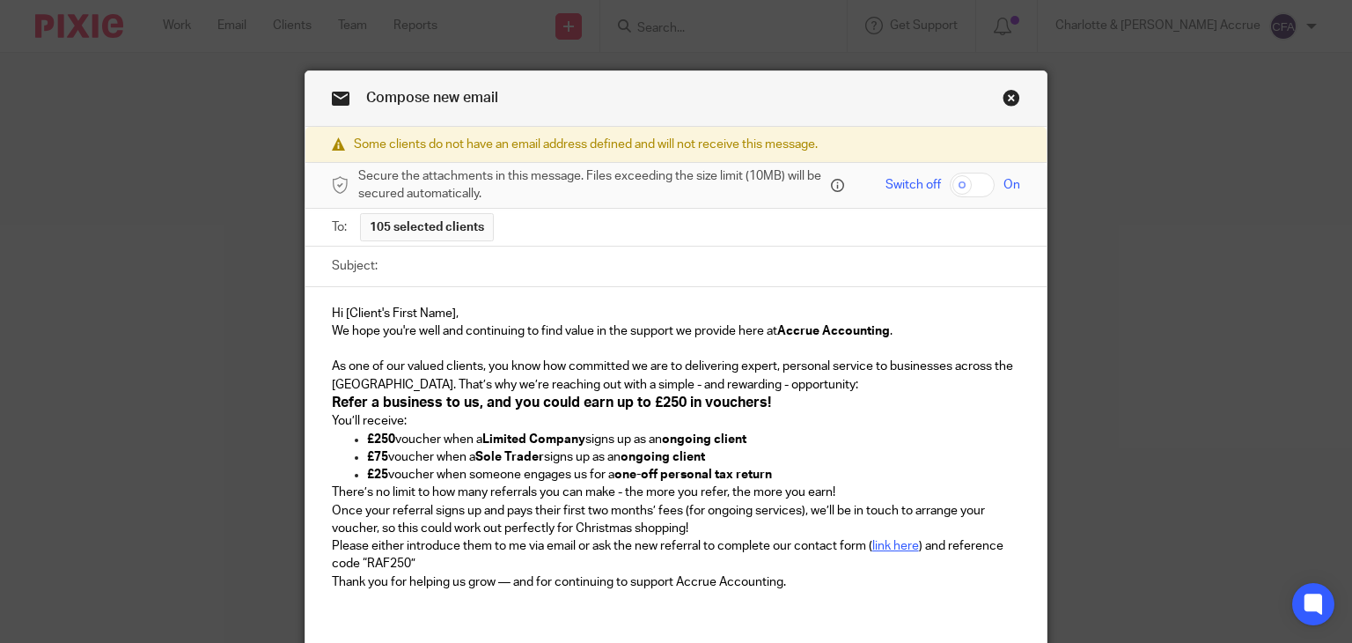
click at [780, 383] on p "As one of our valued clients, you know how committed we are to delivering exper…" at bounding box center [676, 375] width 689 height 36
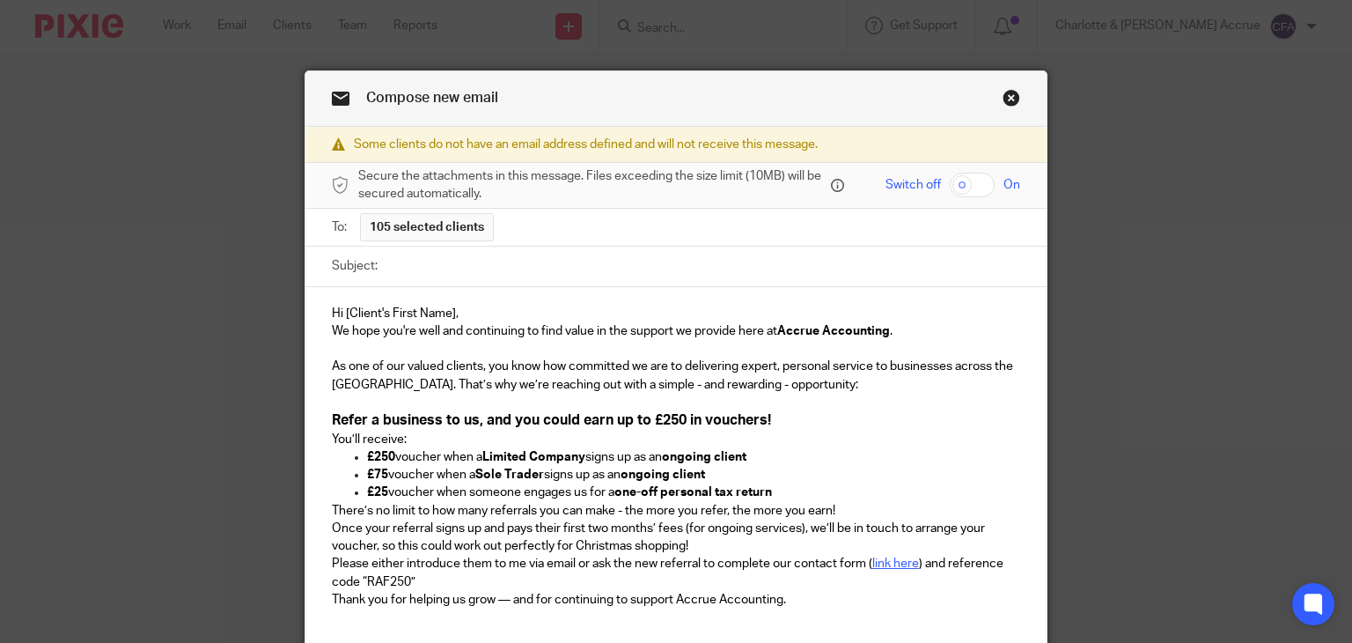
click at [321, 439] on div "Hi [Client's First Name], We hope you're well and continuing to find value in t…" at bounding box center [676, 472] width 742 height 371
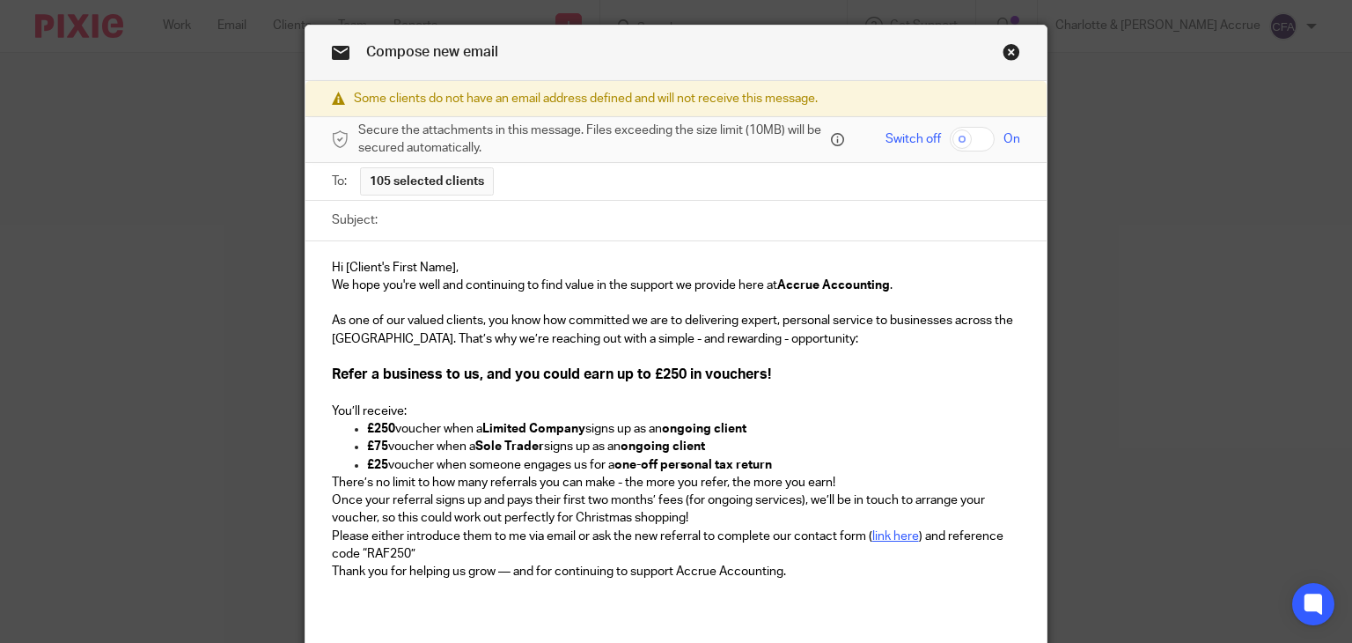
scroll to position [60, 0]
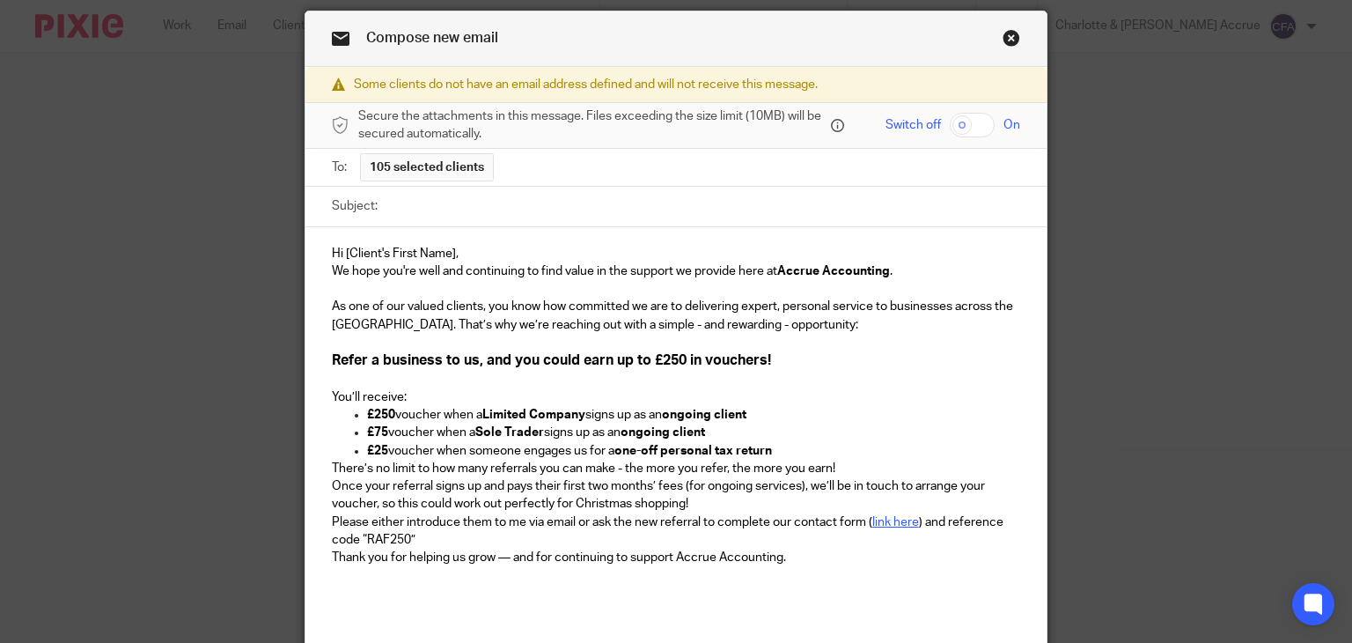
click at [767, 413] on p "£250 voucher when a Limited Company signs up as an ongoing client" at bounding box center [694, 415] width 654 height 18
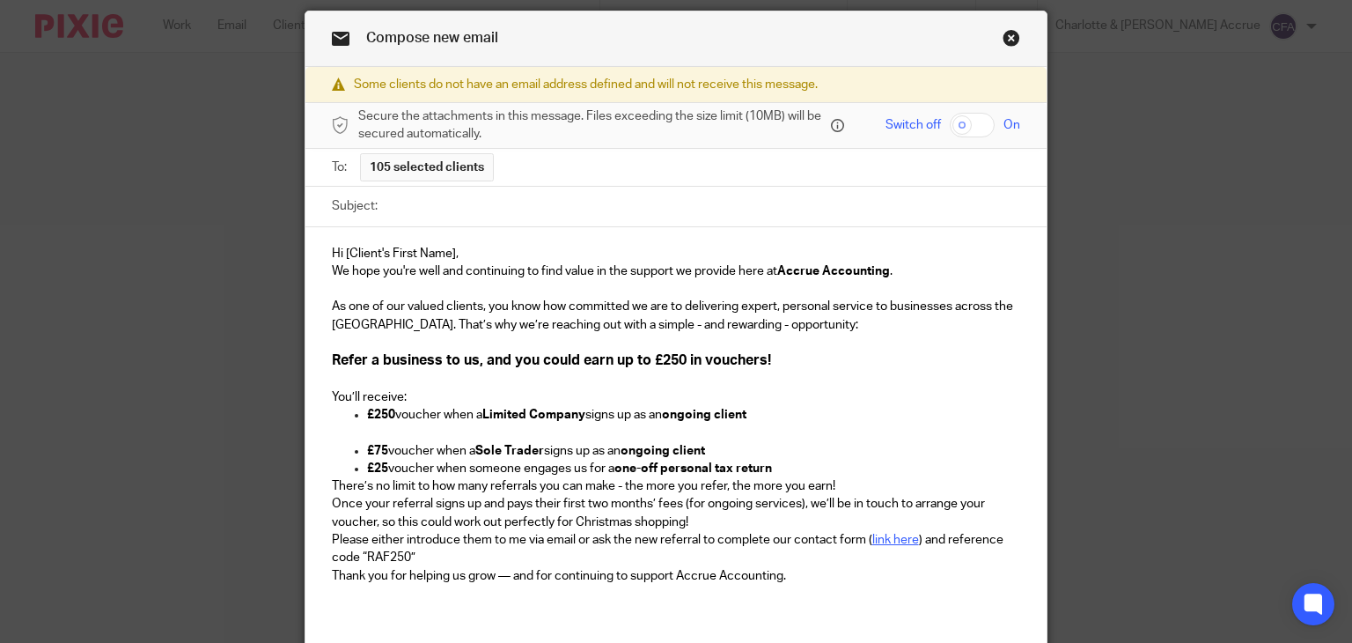
click at [748, 442] on p "£75 voucher when a Sole Trader signs up as an ongoing client" at bounding box center [694, 451] width 654 height 18
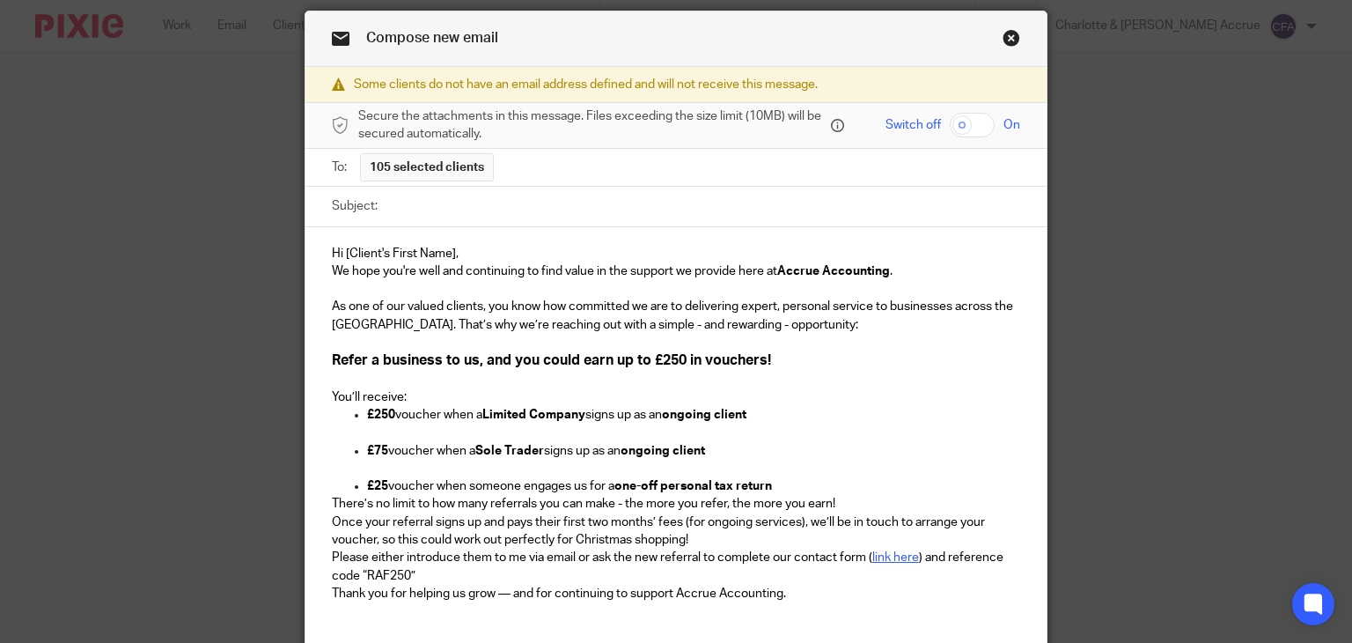
click at [774, 481] on p "£25 voucher when someone engages us for a one-off personal tax return" at bounding box center [694, 486] width 654 height 18
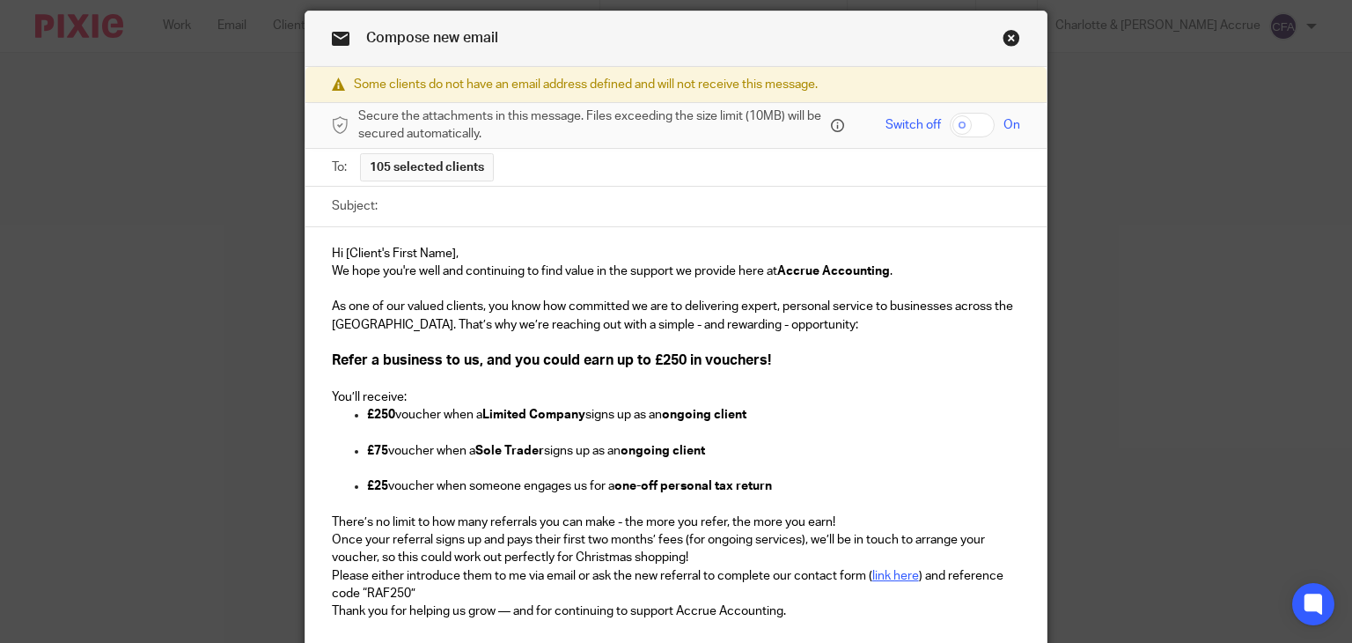
scroll to position [99, 0]
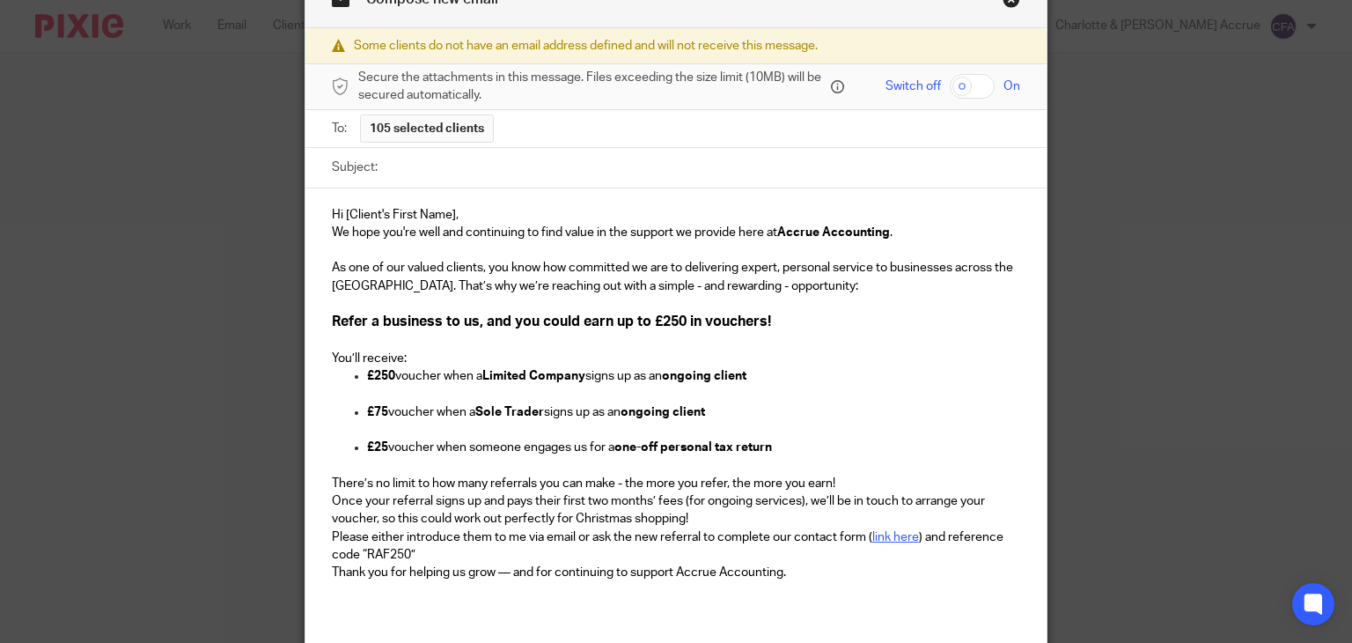
click at [859, 477] on p "There’s no limit to how many referrals you can make - the more you refer, the m…" at bounding box center [676, 483] width 689 height 18
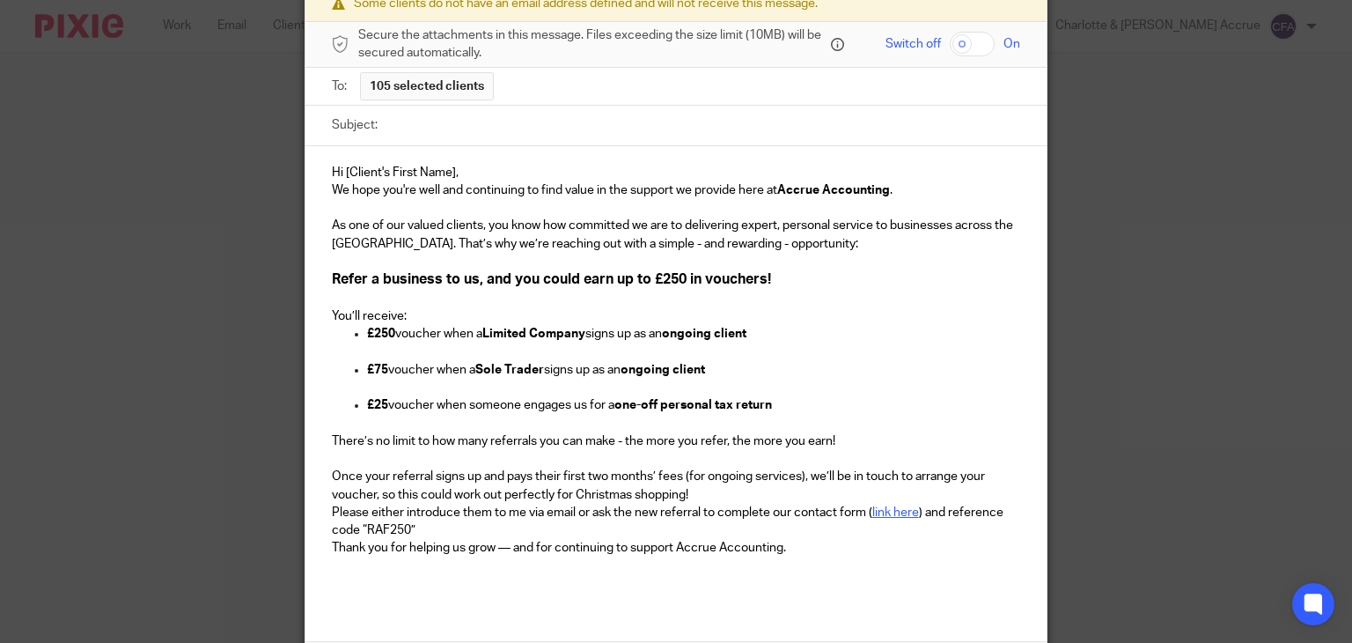
scroll to position [141, 0]
click at [738, 497] on p "Once your referral signs up and pays their first two months’ fees (for ongoing …" at bounding box center [676, 485] width 689 height 36
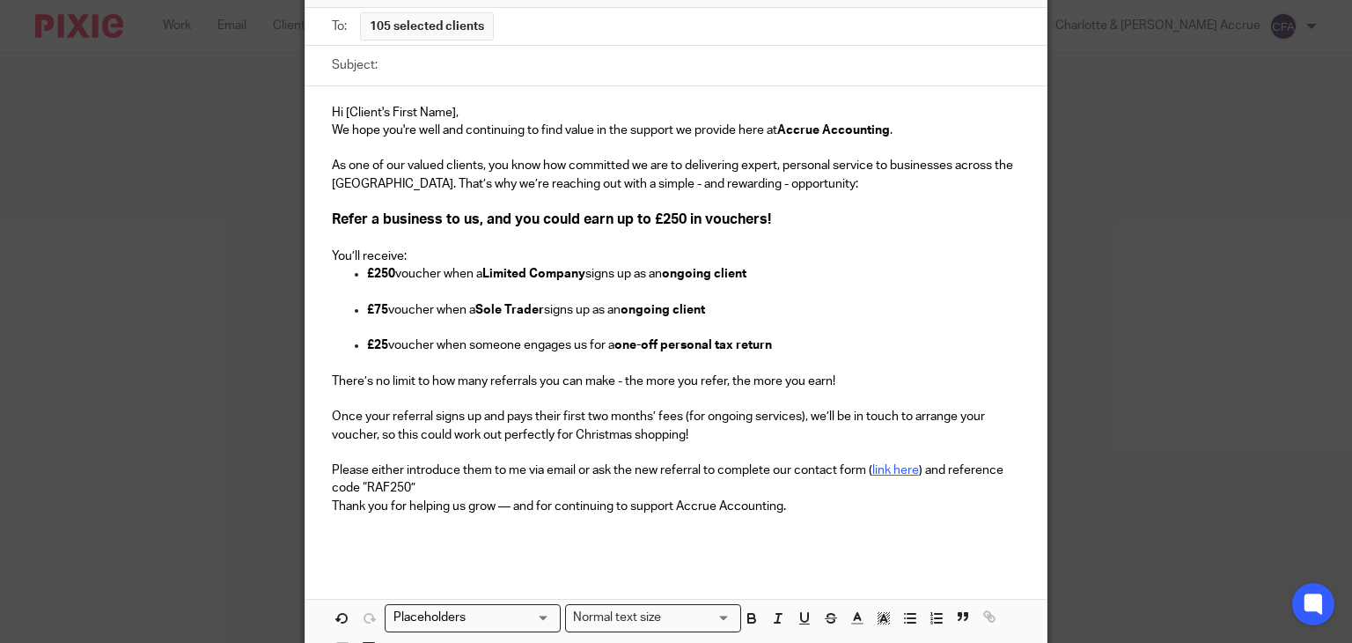
scroll to position [204, 0]
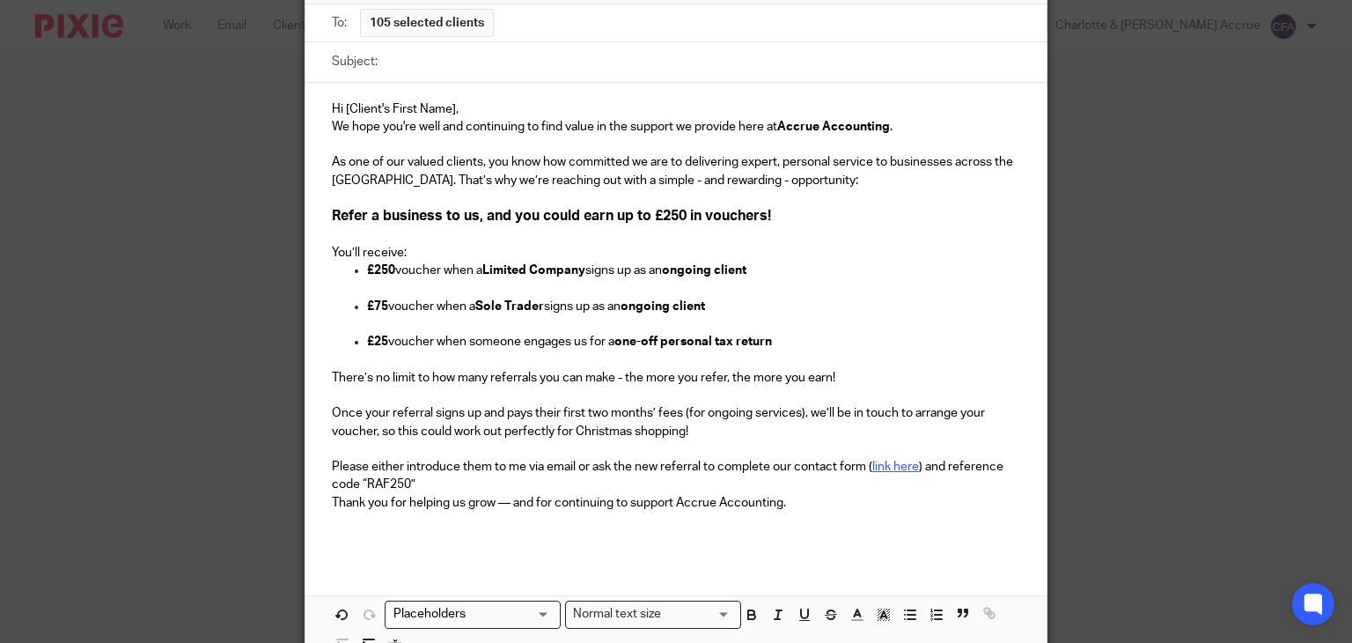
click at [437, 485] on p "Please either introduce them to me via email or ask the new referral to complet…" at bounding box center [676, 476] width 689 height 36
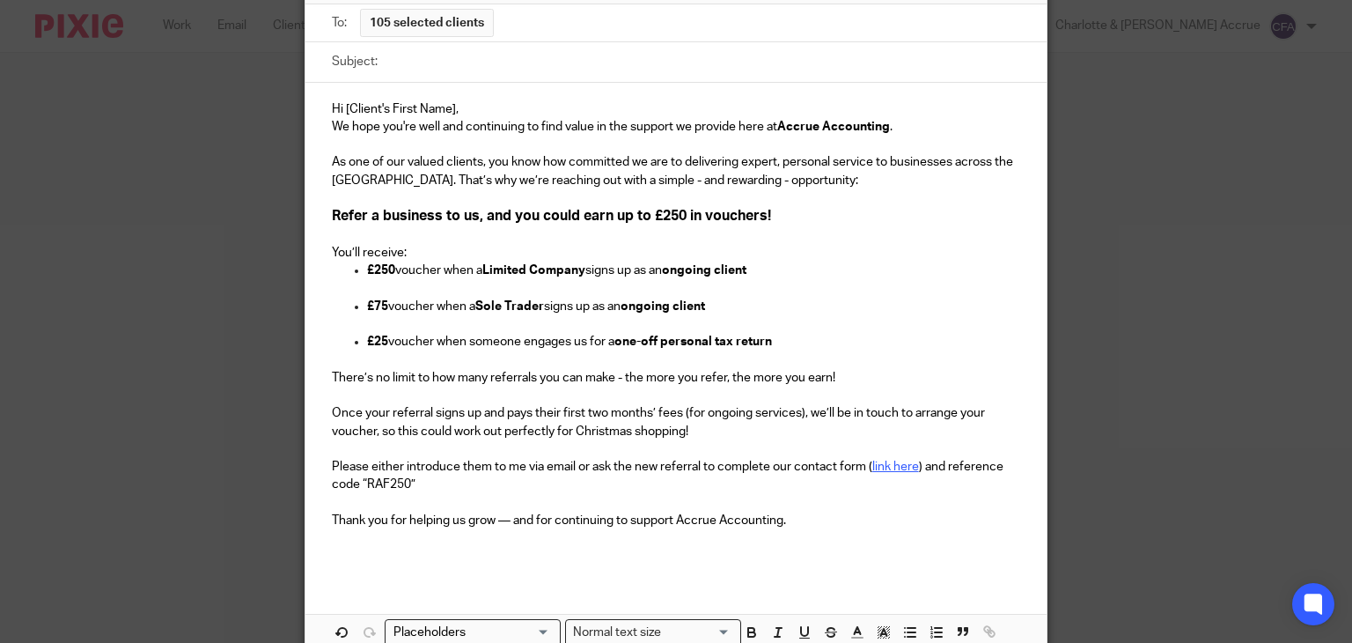
click at [470, 110] on p "Hi [Client's First Name]," at bounding box center [676, 109] width 689 height 18
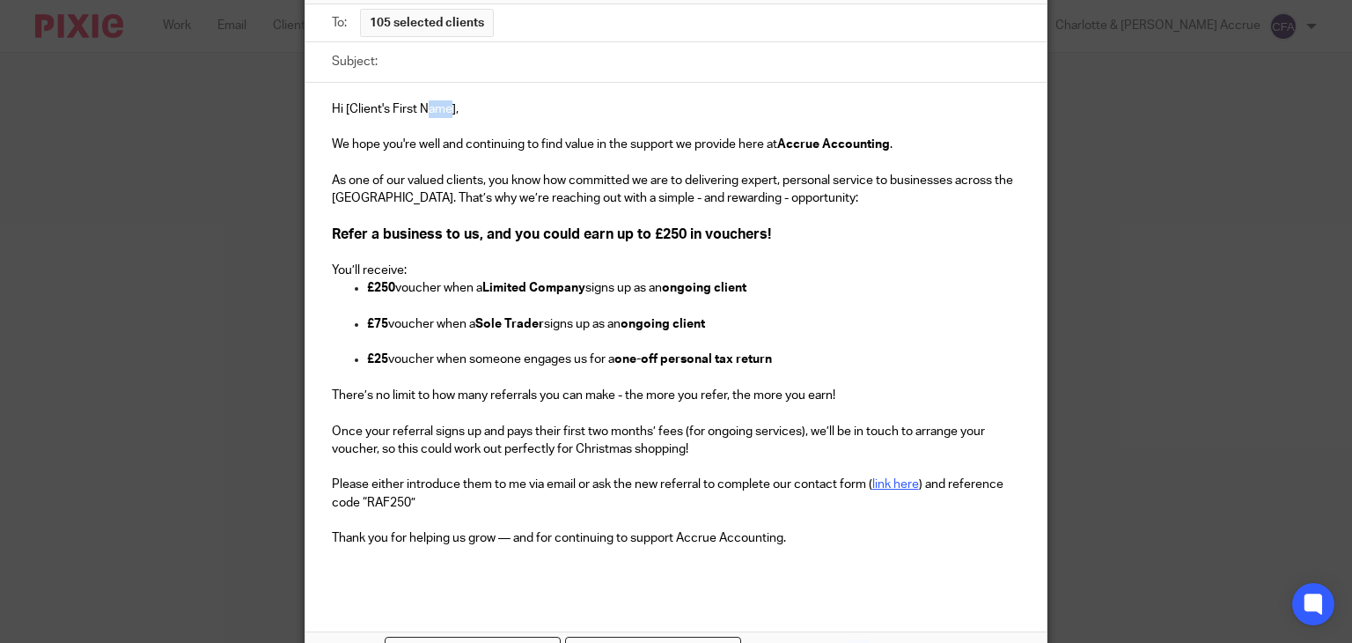
drag, startPoint x: 444, startPoint y: 108, endPoint x: 422, endPoint y: 107, distance: 22.0
click at [422, 107] on span "Hi [Client's First Name]," at bounding box center [395, 109] width 127 height 12
click at [465, 118] on p at bounding box center [676, 127] width 689 height 18
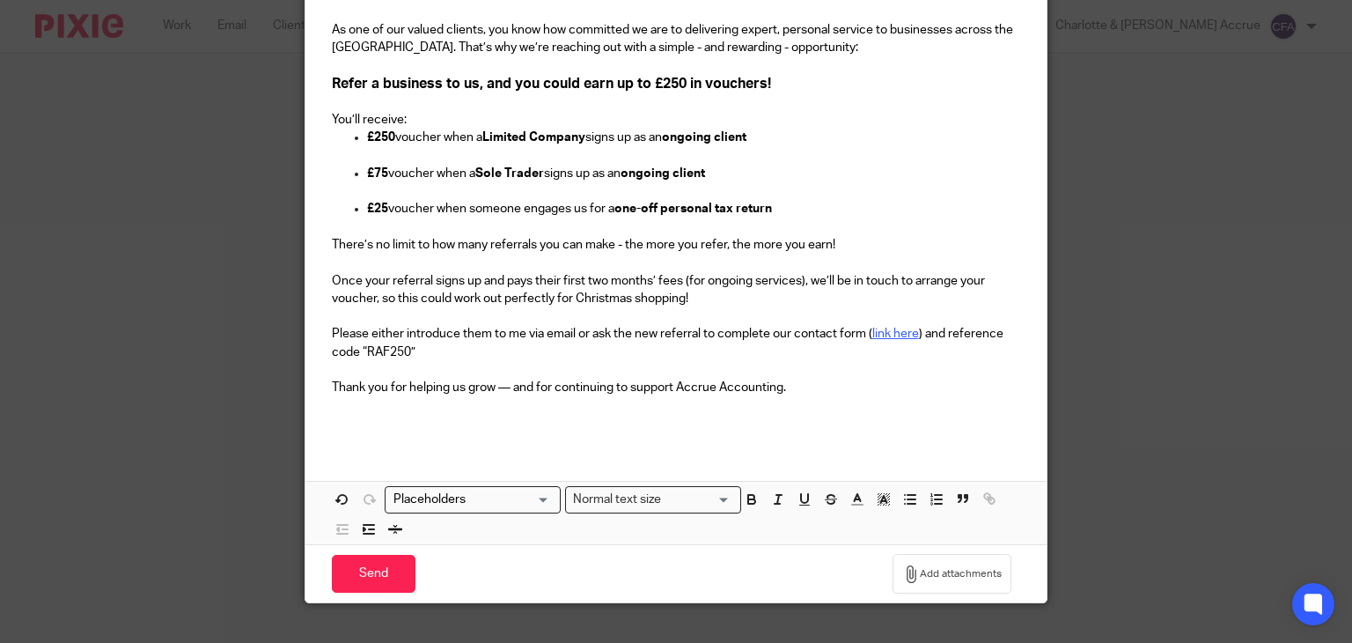
scroll to position [357, 0]
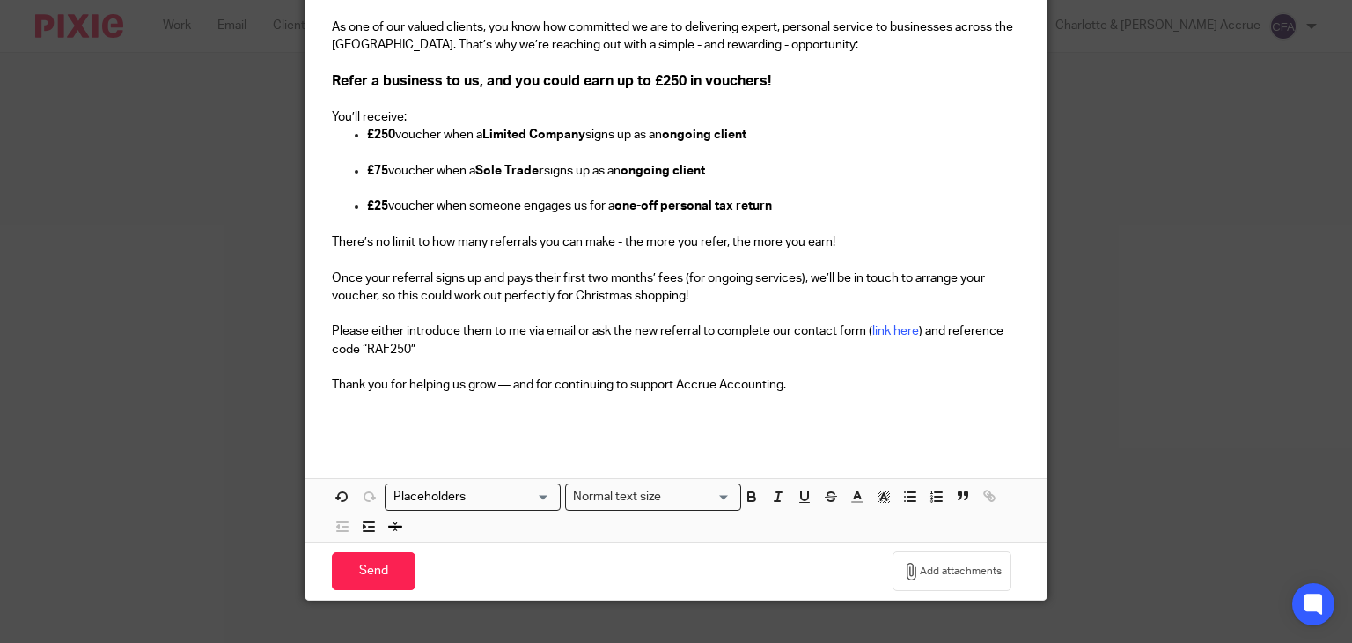
click at [440, 494] on input "Search for option" at bounding box center [468, 497] width 163 height 18
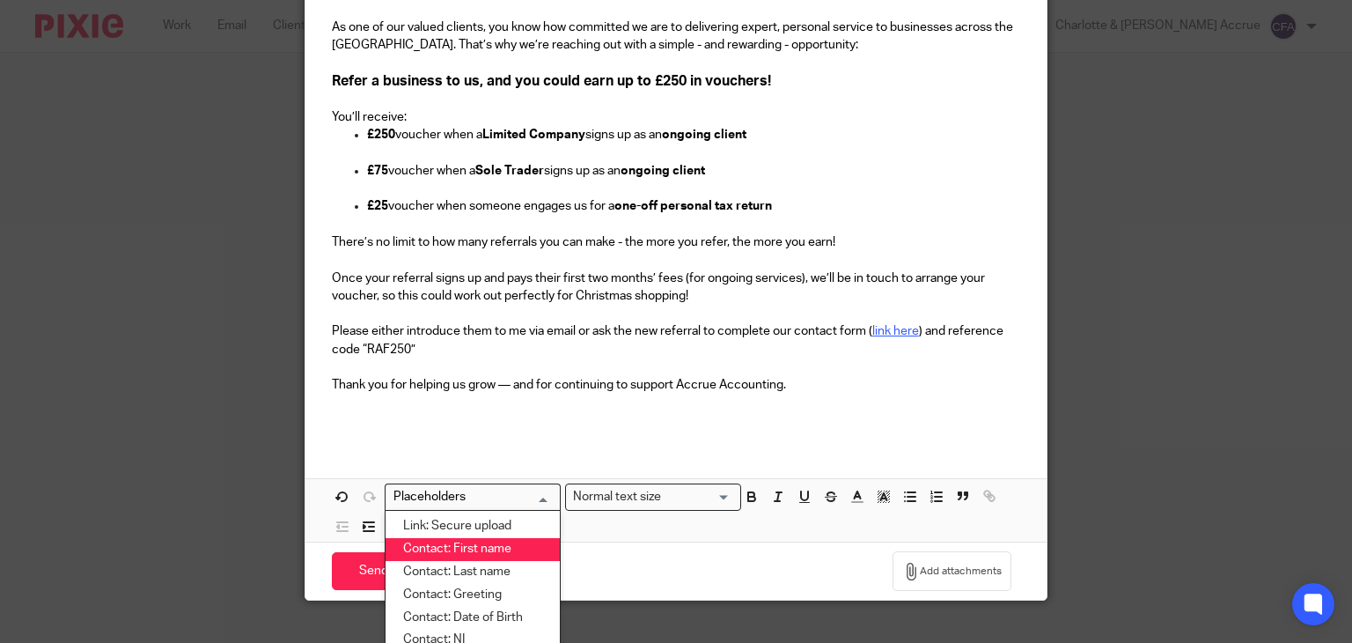
click at [449, 547] on li "Contact: First name" at bounding box center [473, 549] width 174 height 23
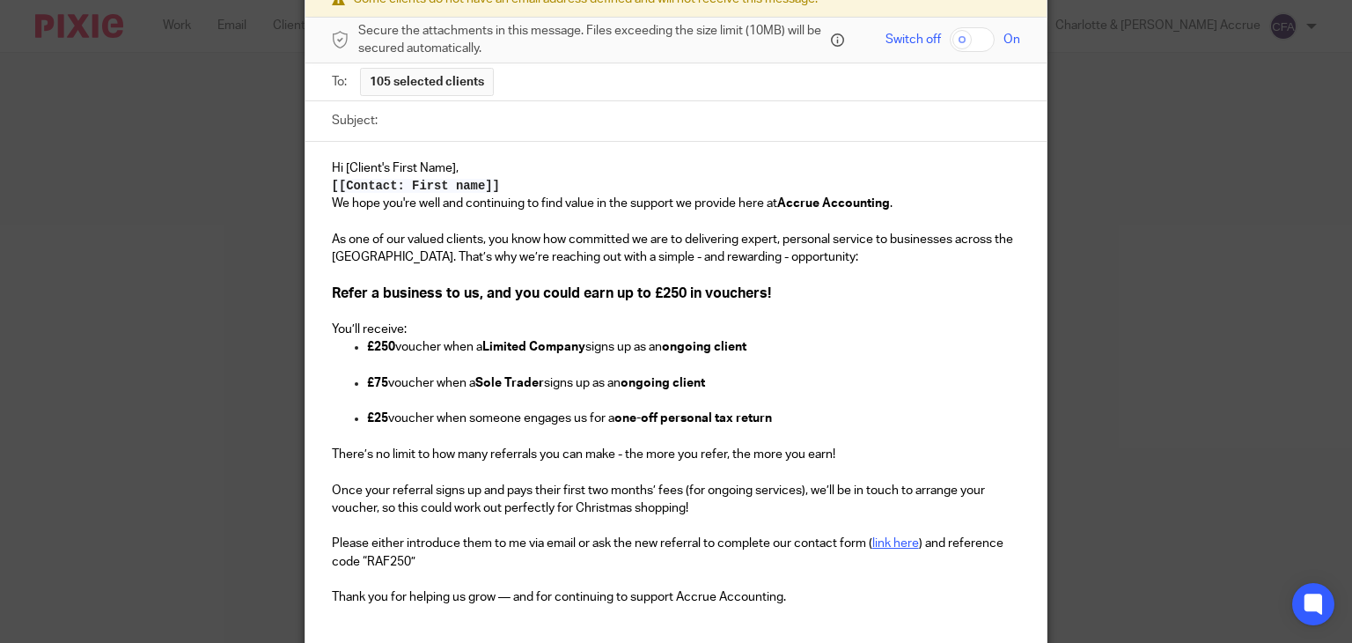
scroll to position [134, 0]
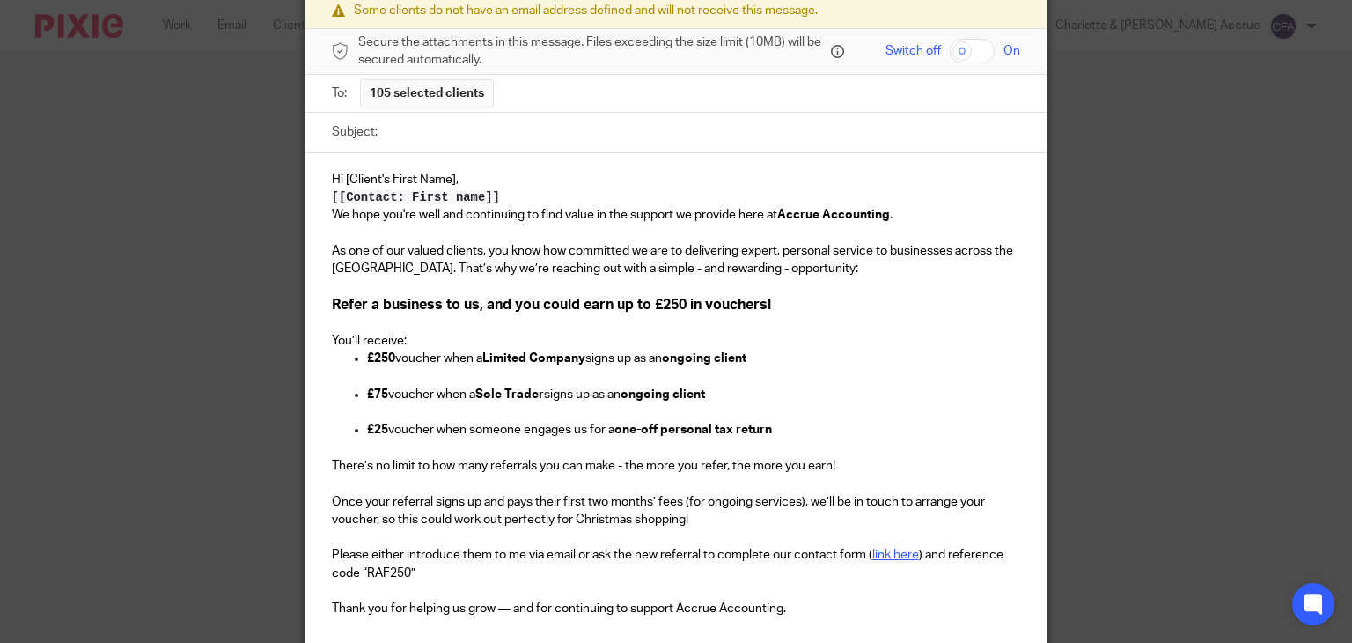
click at [447, 173] on span "Hi [Client's First Name]," at bounding box center [395, 179] width 127 height 12
click at [319, 198] on div "Hi , [[Contact: First name]] We hope you're well and continuing to find value i…" at bounding box center [676, 409] width 742 height 513
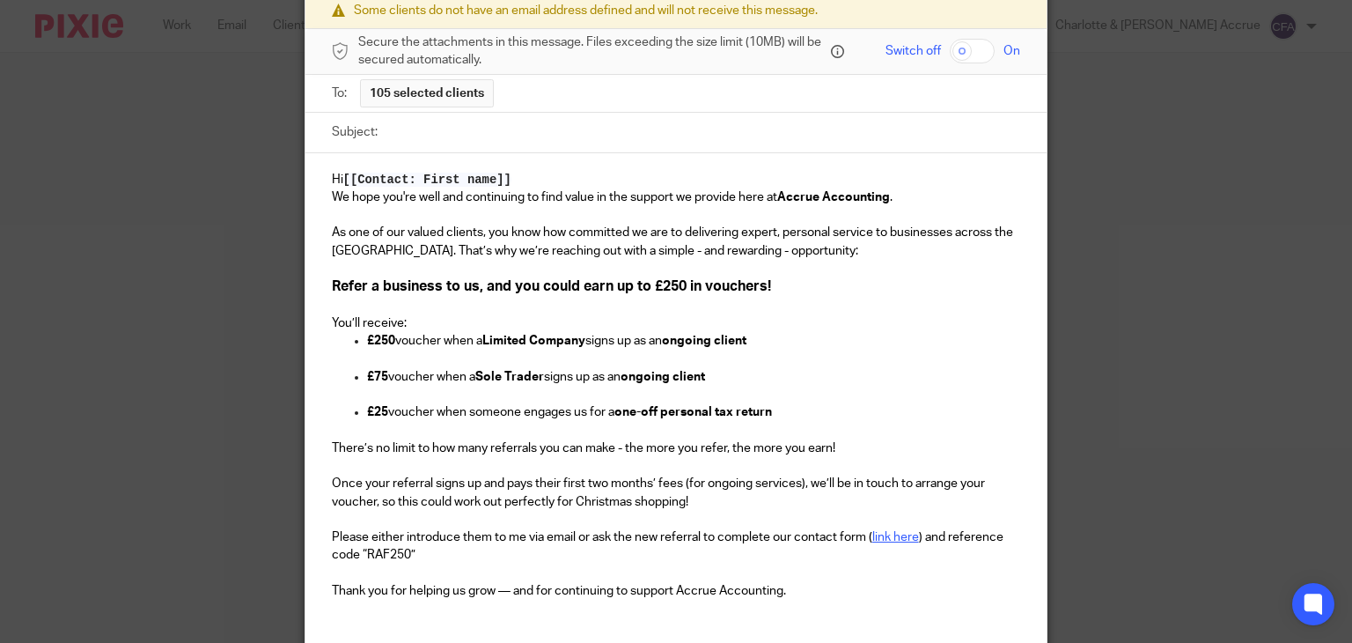
click at [507, 185] on p "Hi [[Contact: First name]]" at bounding box center [676, 180] width 689 height 18
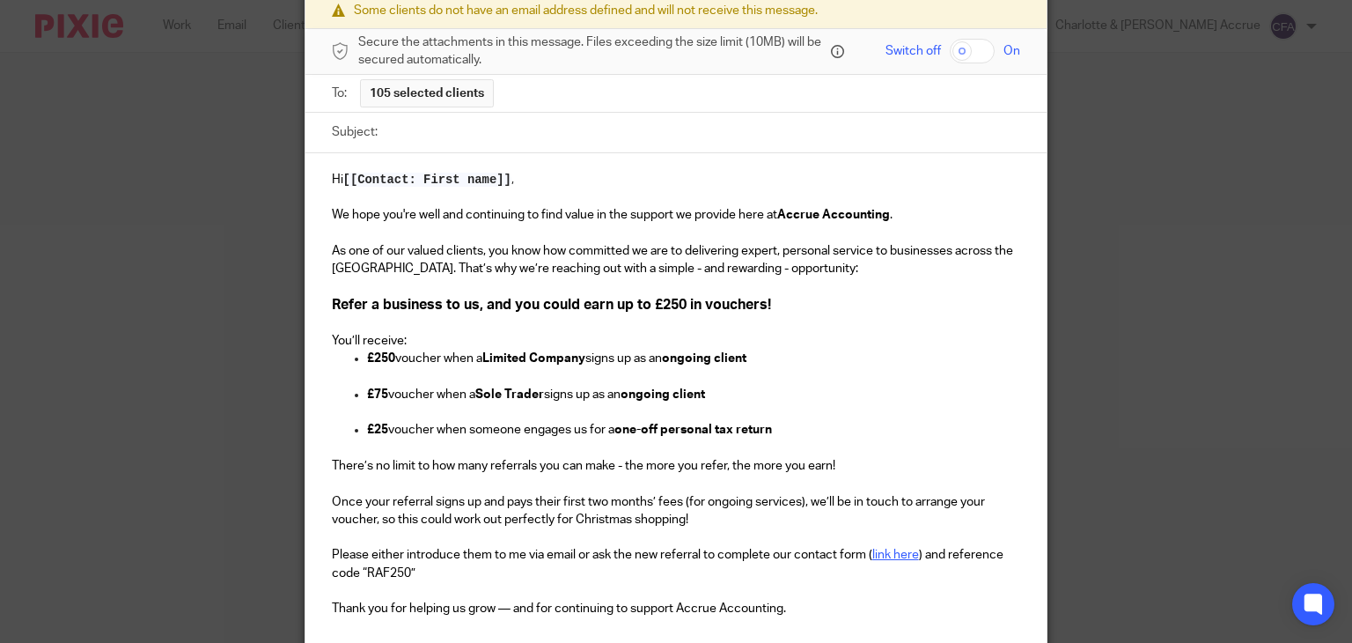
click at [428, 136] on input "Subject:" at bounding box center [703, 133] width 635 height 40
click at [412, 131] on input "Subject:" at bounding box center [703, 133] width 635 height 40
paste input "Refer a Friend – Earn up to £250 in Vouchers!"
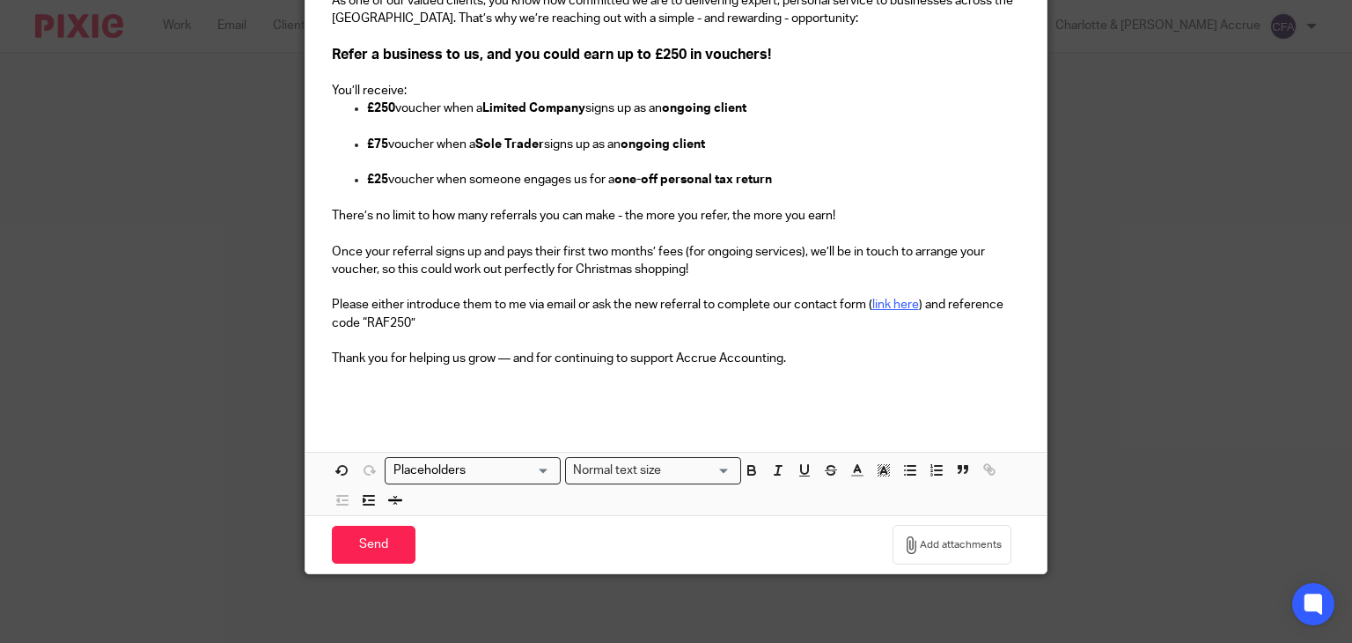
scroll to position [384, 0]
type input "Refer a Friend – Earn up to £250 in Vouchers!"
click at [373, 535] on input "Send" at bounding box center [374, 544] width 84 height 38
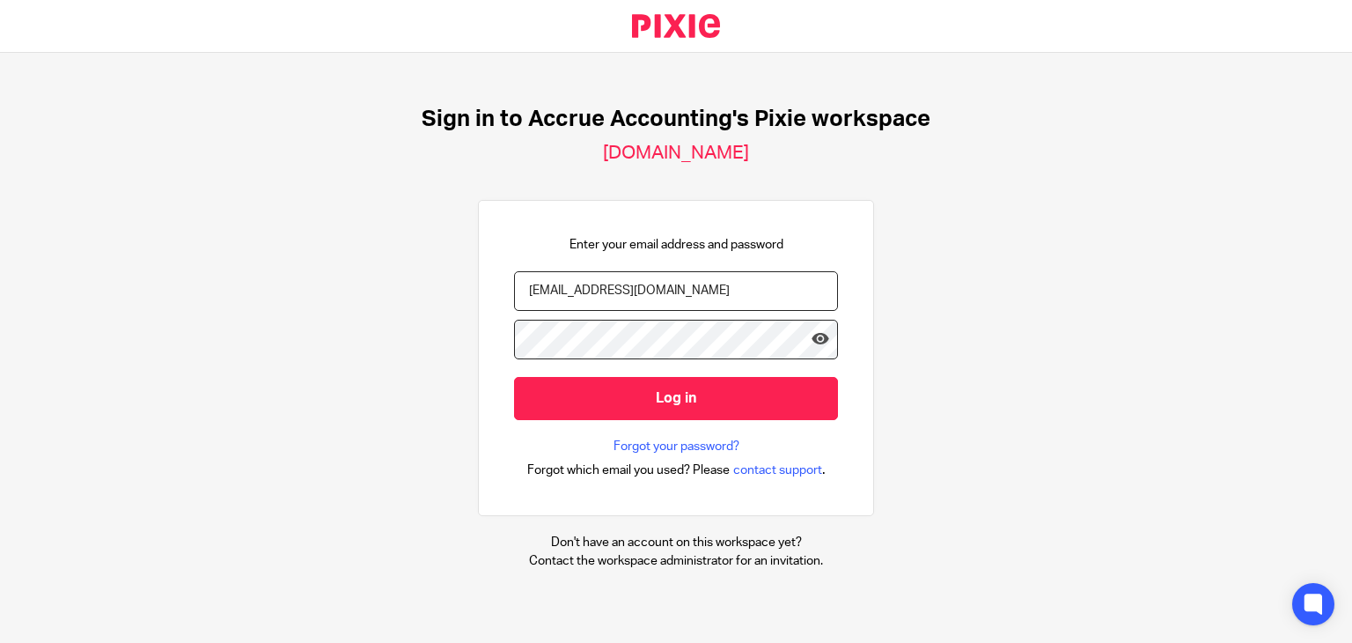
click at [688, 273] on input "[EMAIL_ADDRESS][DOMAIN_NAME]" at bounding box center [676, 291] width 324 height 40
type input "finn@accrueaccounting.co.uk"
click at [811, 341] on icon at bounding box center [820, 339] width 18 height 18
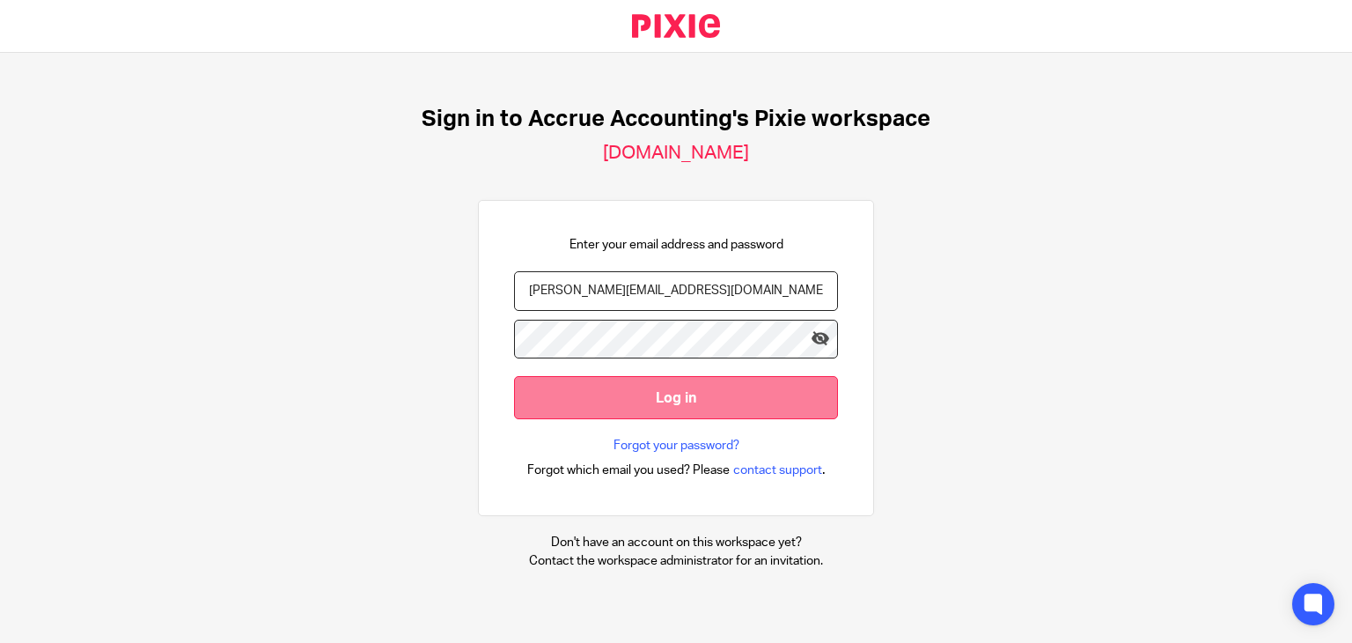
click at [683, 390] on input "Log in" at bounding box center [676, 397] width 324 height 43
